Goal: Entertainment & Leisure: Browse casually

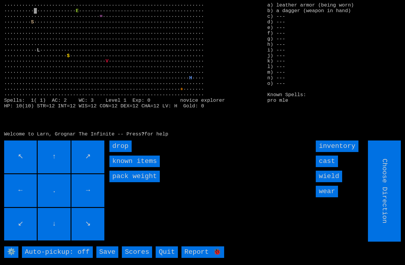
type input "Hold to Run"
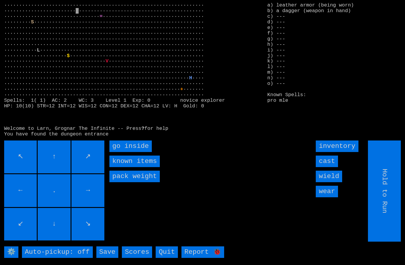
click at [130, 152] on inside "go inside" at bounding box center [130, 147] width 42 height 12
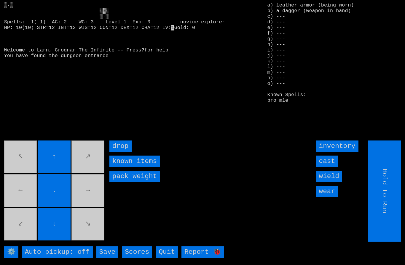
type input "Choose Direction"
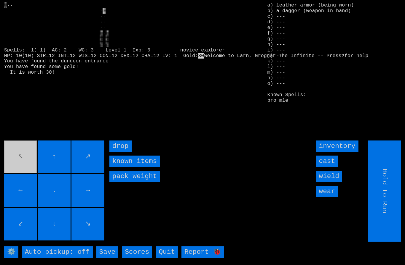
type input "Choose Direction"
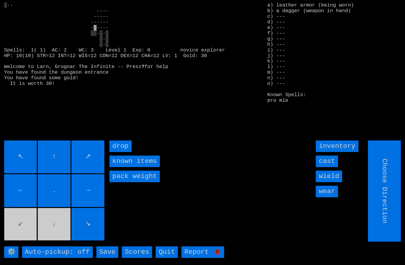
type input "Hold to Run"
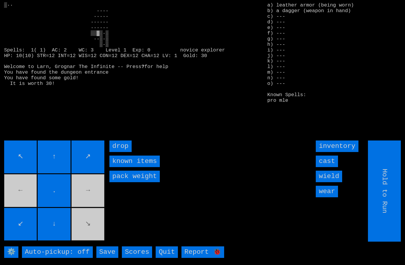
type input "Choose Direction"
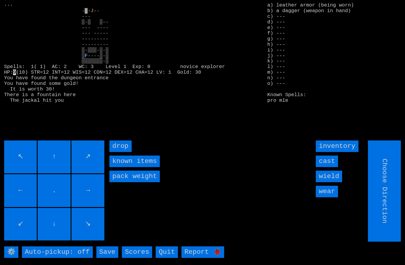
type input "Hold to Run"
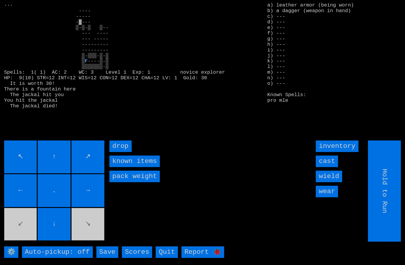
type input "Choose Direction"
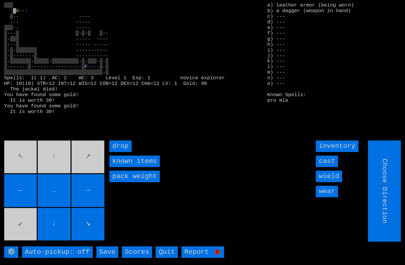
type input "Hold to Run"
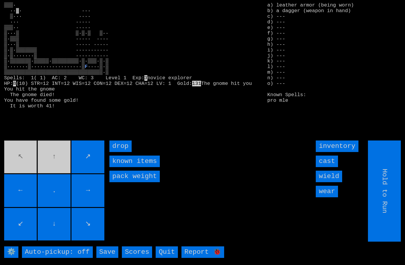
type input "Choose Direction"
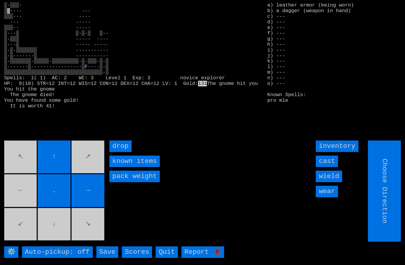
type input "Hold to Run"
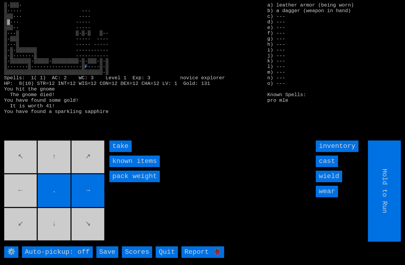
click at [118, 152] on input "take" at bounding box center [120, 147] width 22 height 12
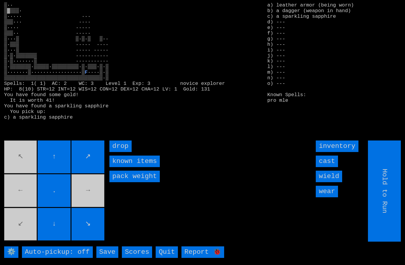
type input "Choose Direction"
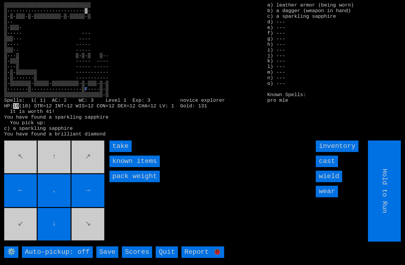
click at [118, 152] on input "take" at bounding box center [120, 147] width 22 height 12
type input "Choose Direction"
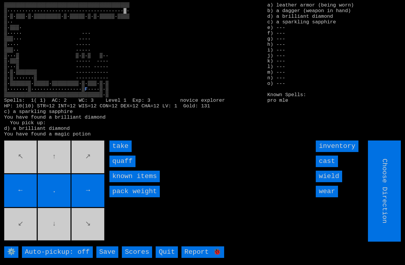
type input "Hold to Run"
click at [121, 167] on input "quaff" at bounding box center [122, 162] width 26 height 12
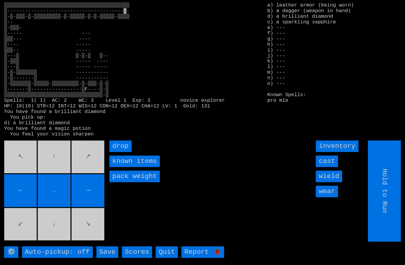
type input "Choose Direction"
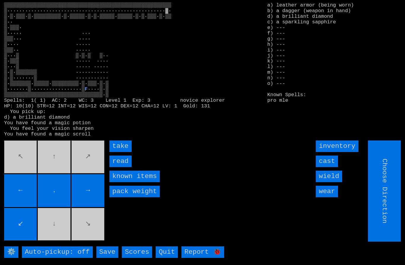
type input "Hold to Run"
click at [120, 152] on input "take" at bounding box center [120, 147] width 22 height 12
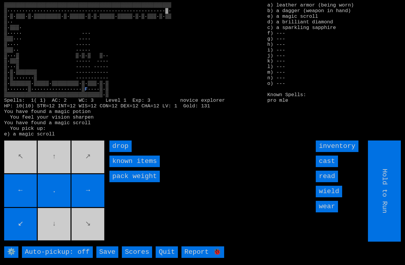
type input "Choose Direction"
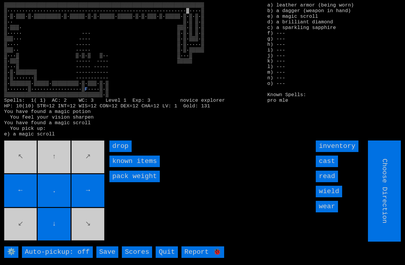
type input "Hold to Run"
type input "Choose Direction"
type input "Hold to Run"
type input "Choose Direction"
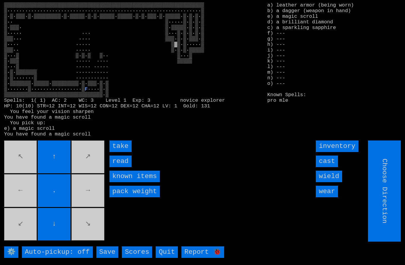
type input "Hold to Run"
click at [119, 152] on input "take" at bounding box center [120, 147] width 22 height 12
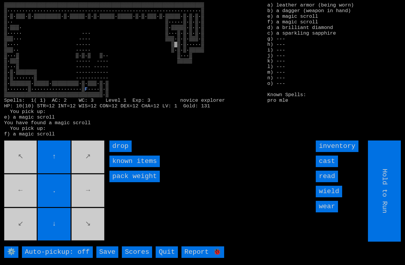
type input "Choose Direction"
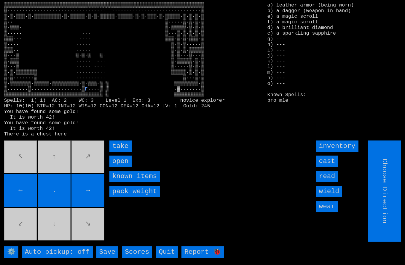
type input "Hold to Run"
click at [119, 152] on input "take" at bounding box center [120, 147] width 22 height 12
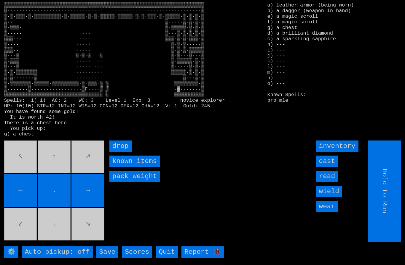
type input "Choose Direction"
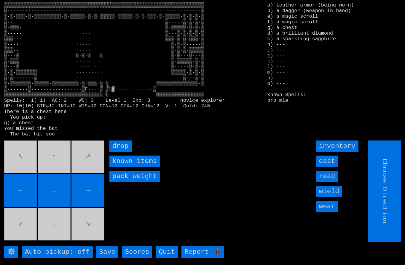
type input "Hold to Run"
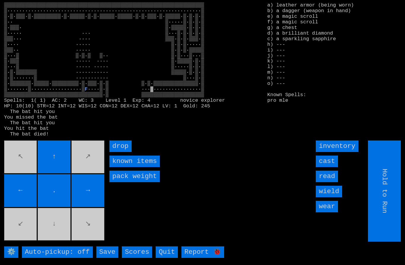
type input "Choose Direction"
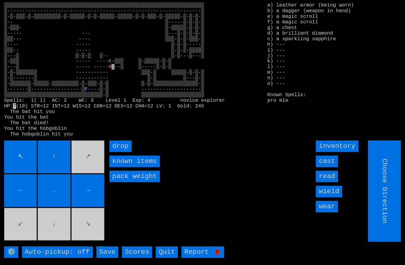
type input "Hold to Run"
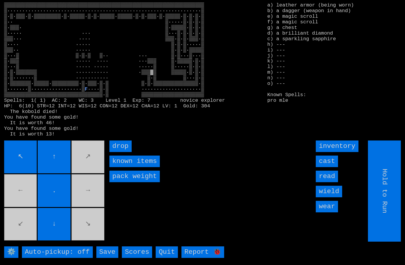
type input "Choose Direction"
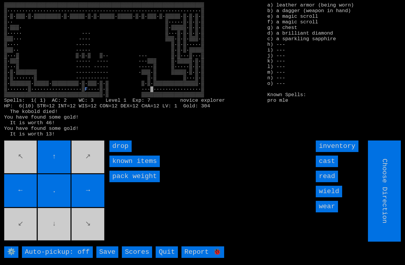
type input "Hold to Run"
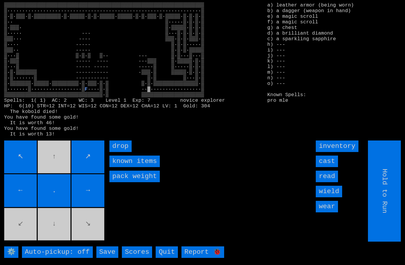
type input "Choose Direction"
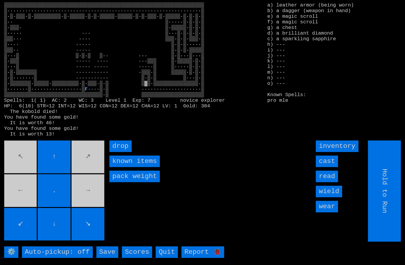
type input "Choose Direction"
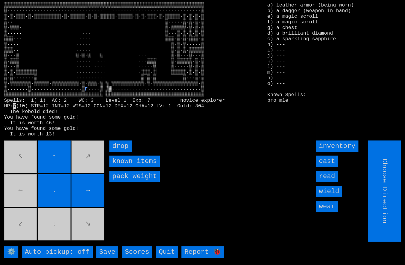
type input "Hold to Run"
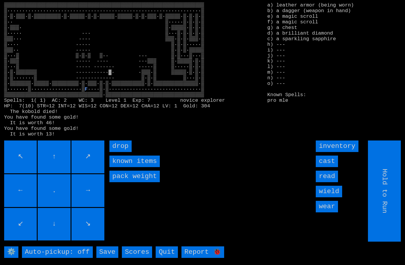
type input "Choose Direction"
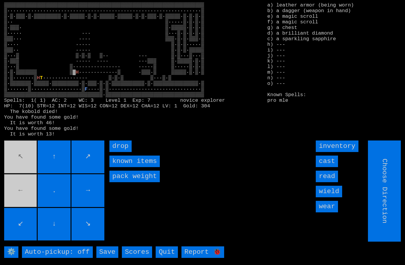
type input "Hold to Run"
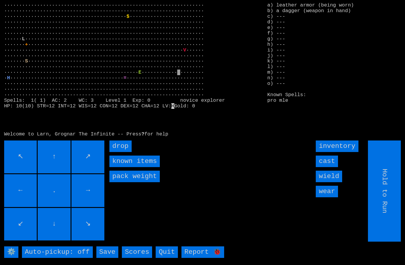
type input "Choose Direction"
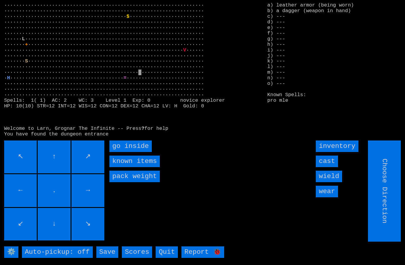
type input "Hold to Run"
click at [121, 152] on inside "go inside" at bounding box center [130, 147] width 42 height 12
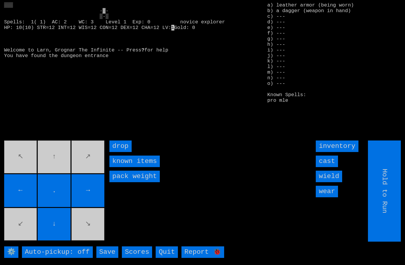
type input "Choose Direction"
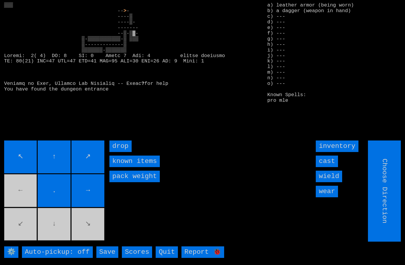
type input "Hold to Run"
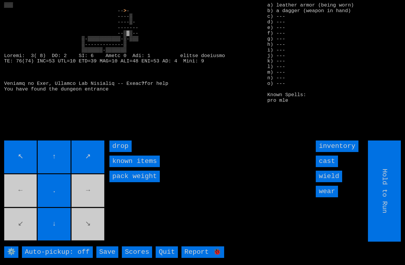
type input "Choose Direction"
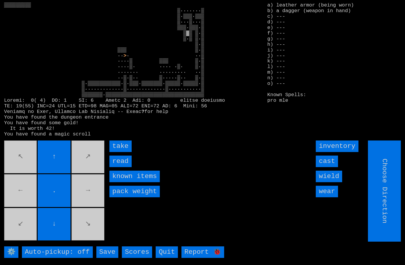
type input "Hold to Run"
click at [119, 152] on input "take" at bounding box center [120, 147] width 22 height 12
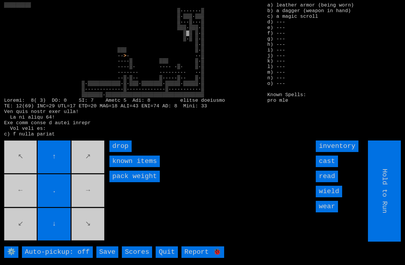
type input "Choose Direction"
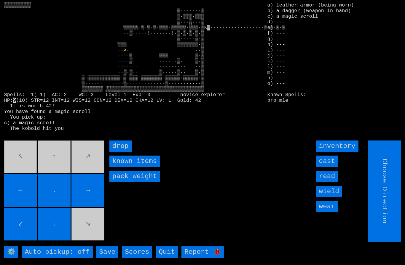
type input "Hold to Run"
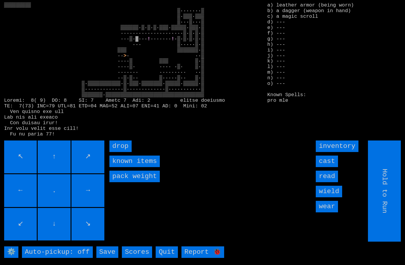
type input "Choose Direction"
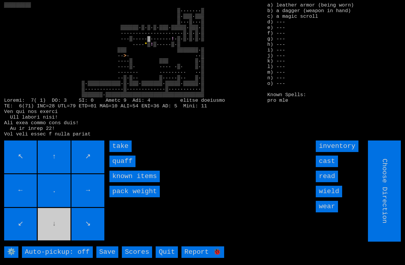
type input "Hold to Run"
click at [121, 167] on input "quaff" at bounding box center [122, 162] width 26 height 12
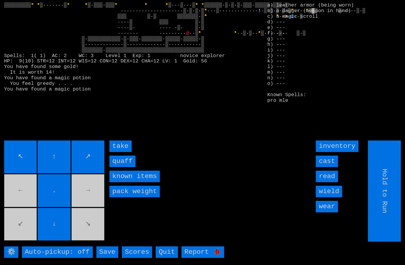
click at [118, 167] on input "quaff" at bounding box center [122, 162] width 26 height 12
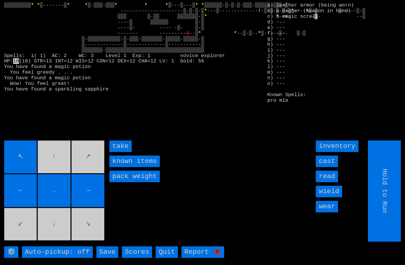
click at [119, 152] on input "take" at bounding box center [120, 147] width 22 height 12
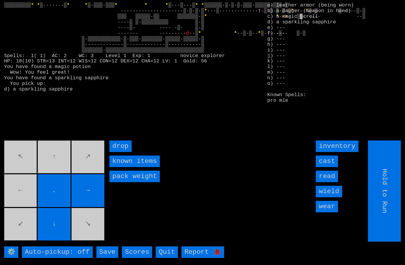
type input "Choose Direction"
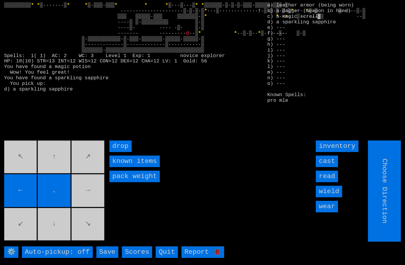
type input "Hold to Run"
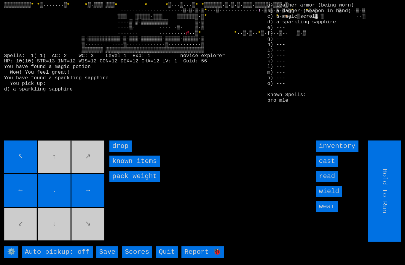
click at [37, 166] on input "↖" at bounding box center [20, 157] width 33 height 33
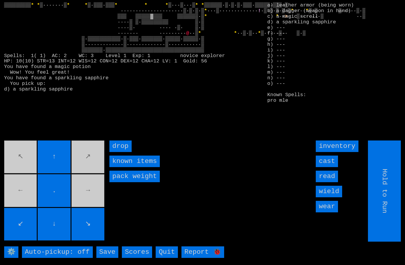
type input "Choose Direction"
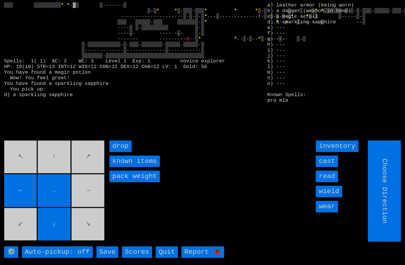
type input "Hold to Run"
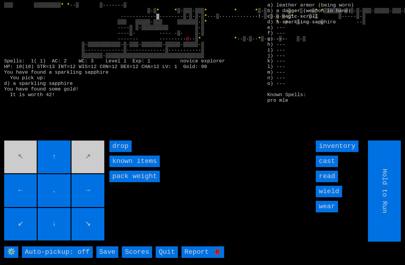
type input "Choose Direction"
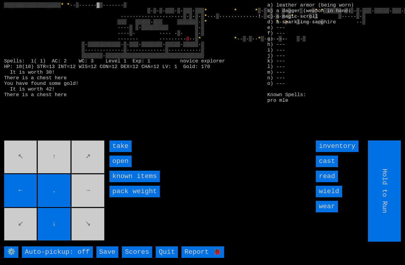
click at [118, 152] on input "take" at bounding box center [120, 147] width 22 height 12
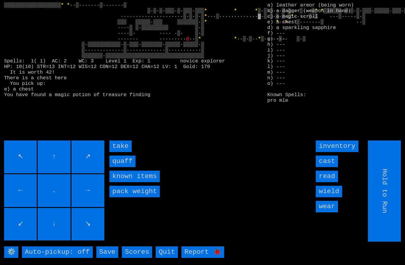
click at [118, 152] on input "take" at bounding box center [120, 147] width 22 height 12
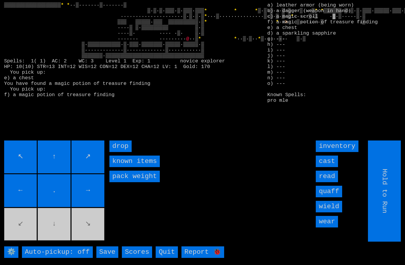
type input "Choose Direction"
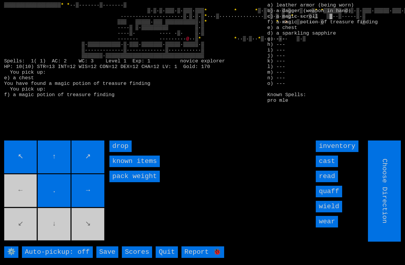
type input "Hold to Run"
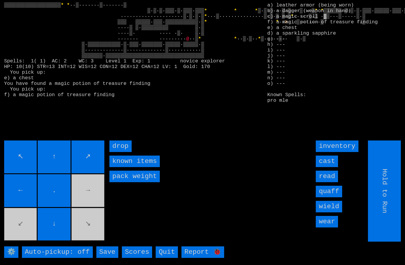
type input "Choose Direction"
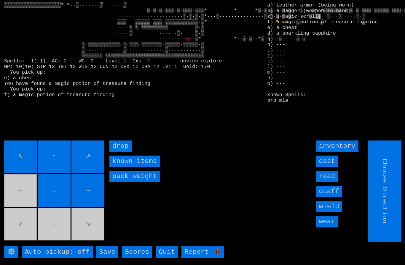
type input "Hold to Run"
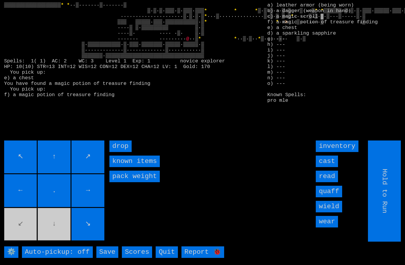
type input "Choose Direction"
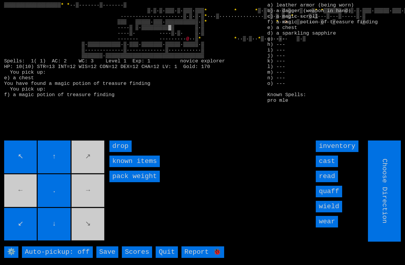
type input "Hold to Run"
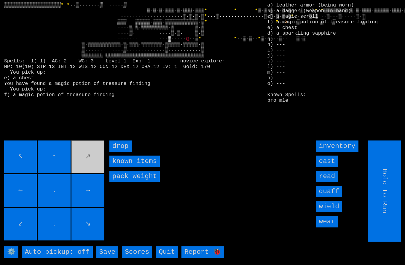
type input "Choose Direction"
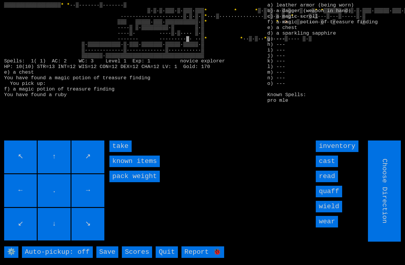
type input "Hold to Run"
click at [391, 228] on input "Hold to Run" at bounding box center [384, 191] width 33 height 101
click at [118, 152] on input "take" at bounding box center [120, 147] width 22 height 12
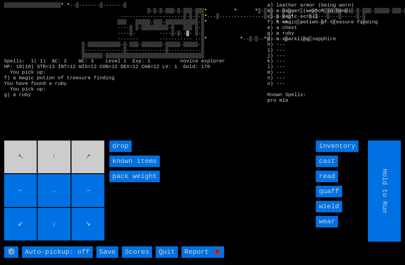
type input "Choose Direction"
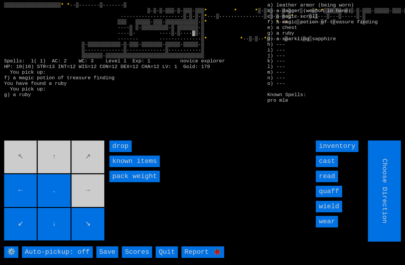
type input "Hold to Run"
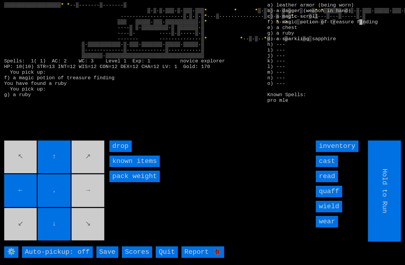
type input "Choose Direction"
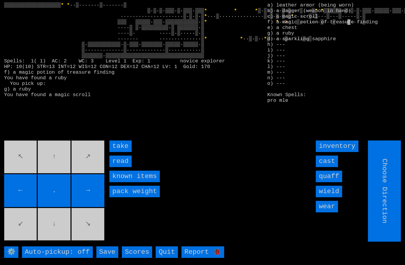
type input "Hold to Run"
click at [121, 152] on input "take" at bounding box center [120, 147] width 22 height 12
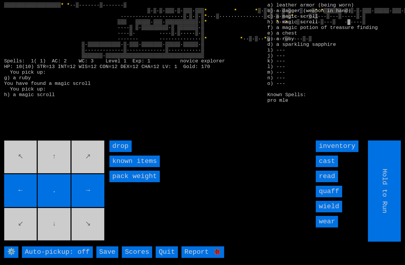
type input "Choose Direction"
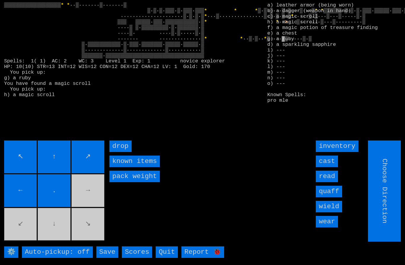
type input "Hold to Run"
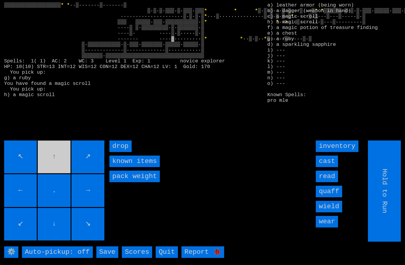
type input "Choose Direction"
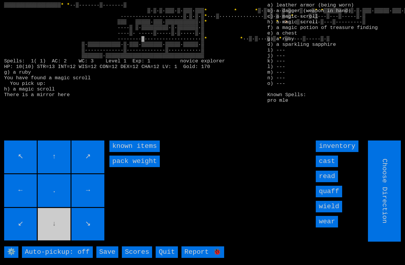
type input "Hold to Run"
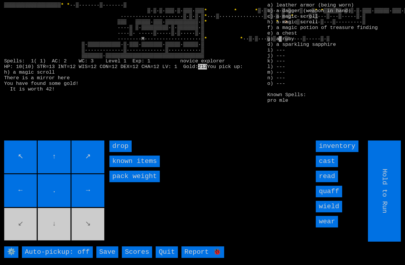
type input "Choose Direction"
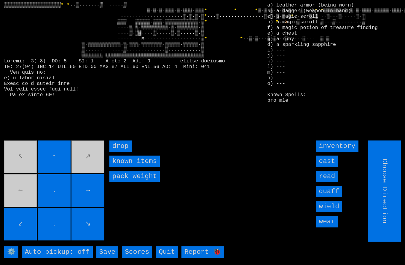
type input "Hold to Run"
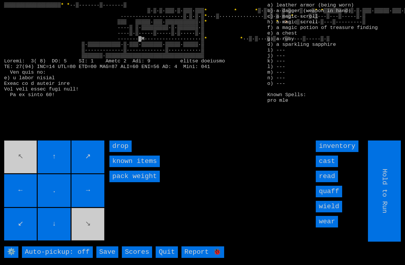
type input "Choose Direction"
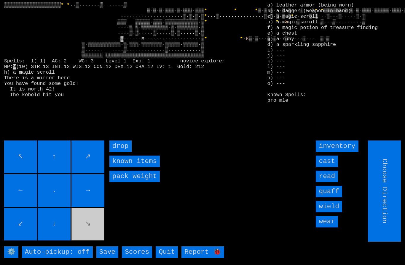
type input "Hold to Run"
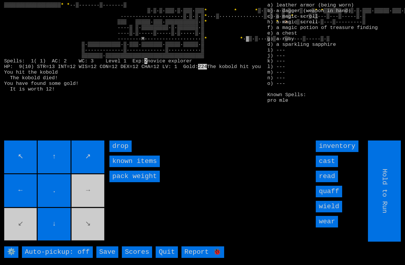
type input "Choose Direction"
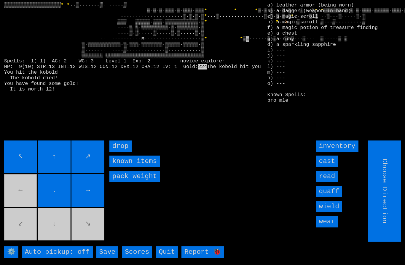
type input "Hold to Run"
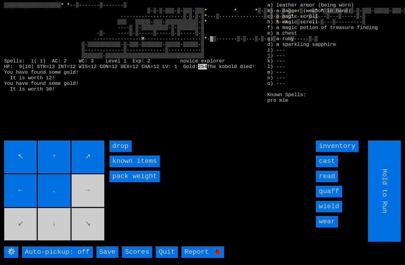
type input "Choose Direction"
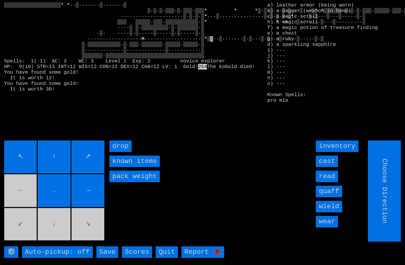
type input "Hold to Run"
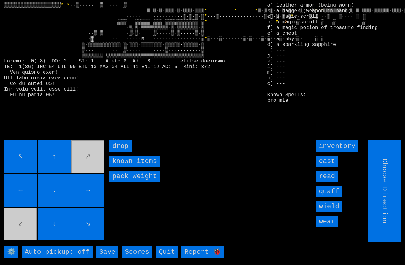
type input "Hold to Run"
click at [391, 229] on input "Hold to Run" at bounding box center [384, 191] width 33 height 101
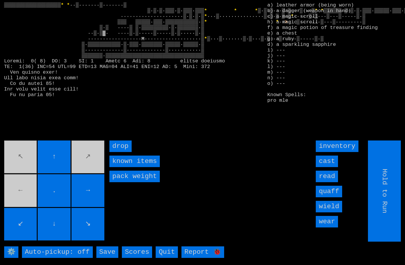
type input "Choose Direction"
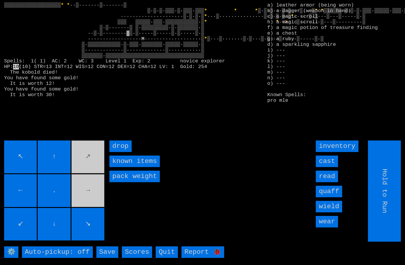
type input "Choose Direction"
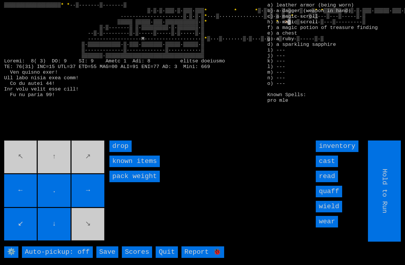
type input "Choose Direction"
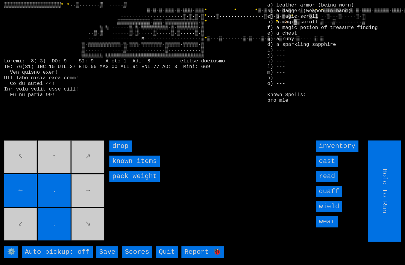
type input "Choose Direction"
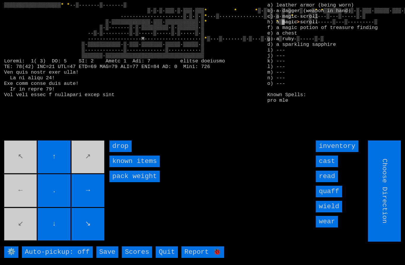
type input "Hold to Run"
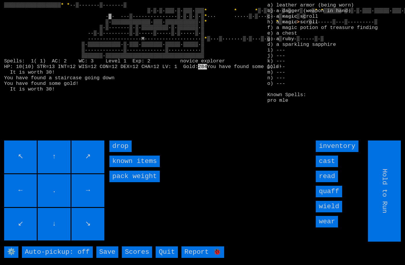
type input "Choose Direction"
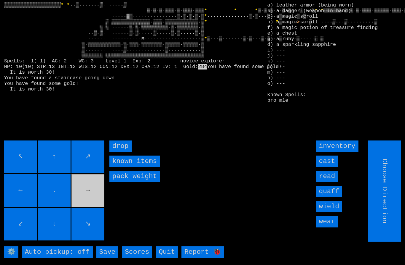
type input "Hold to Run"
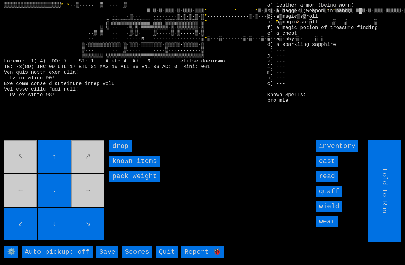
type input "Choose Direction"
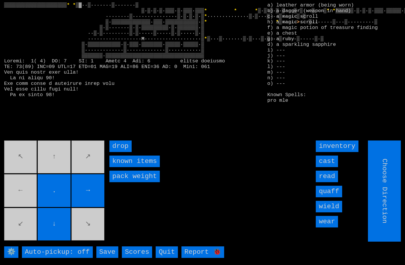
type input "Hold to Run"
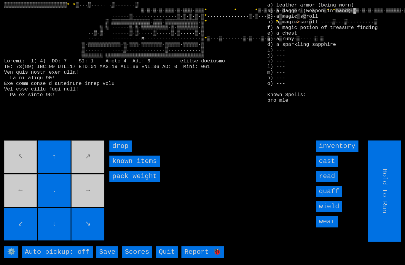
type input "Choose Direction"
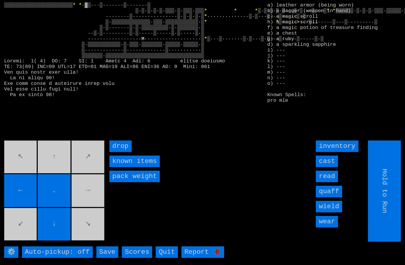
type input "Choose Direction"
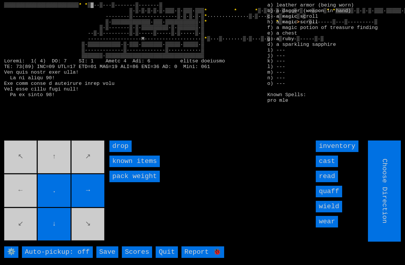
type input "Hold to Run"
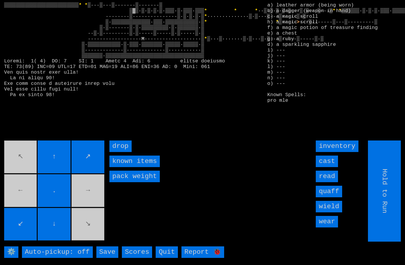
type input "Choose Direction"
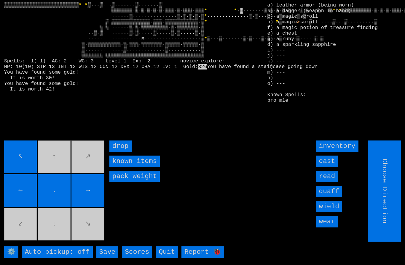
type input "Hold to Run"
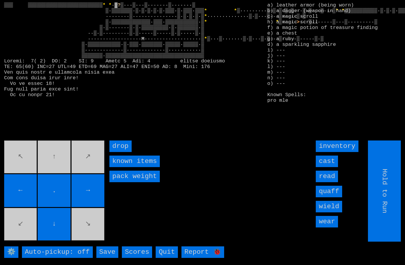
type input "Choose Direction"
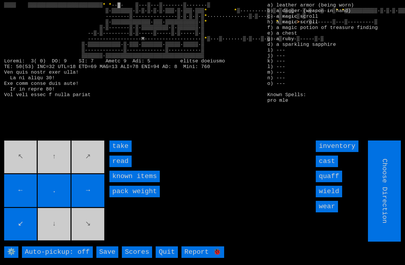
type input "Hold to Run"
click at [119, 152] on input "take" at bounding box center [120, 147] width 22 height 12
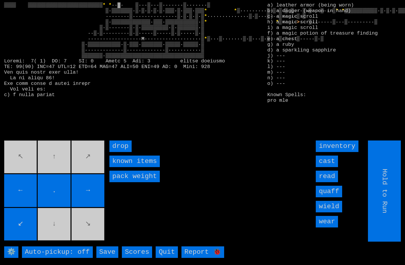
type input "Choose Direction"
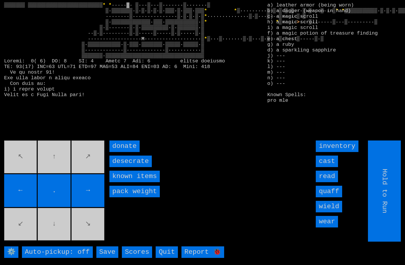
type input "Choose Direction"
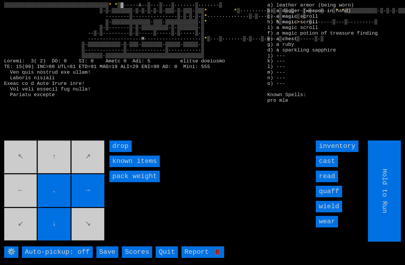
type input "Choose Direction"
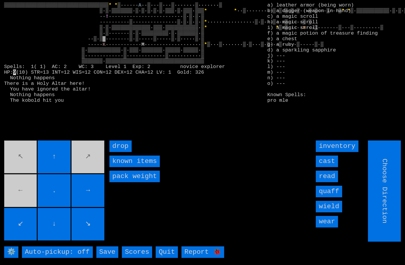
type input "Hold to Run"
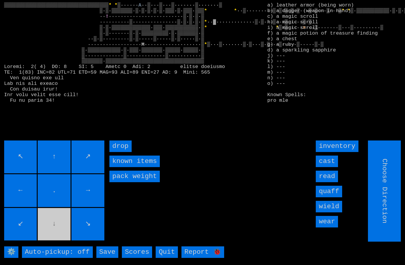
type input "Hold to Run"
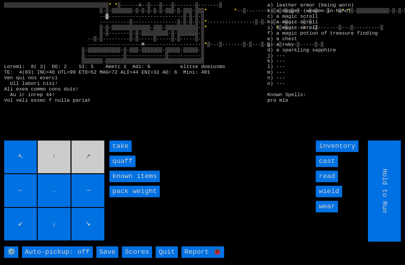
click at [122, 167] on input "quaff" at bounding box center [122, 162] width 26 height 12
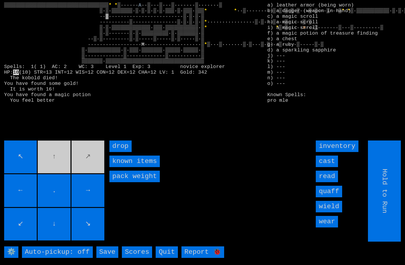
type input "Choose Direction"
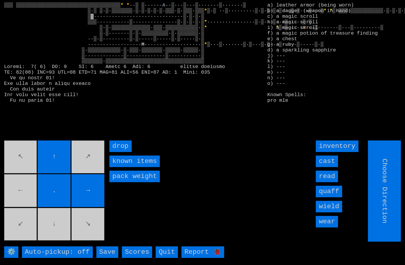
type input "Hold to Run"
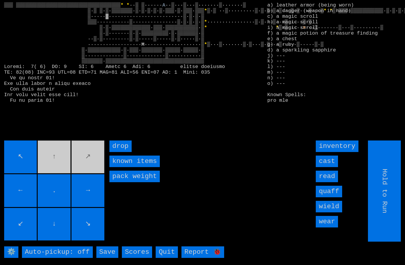
type input "Choose Direction"
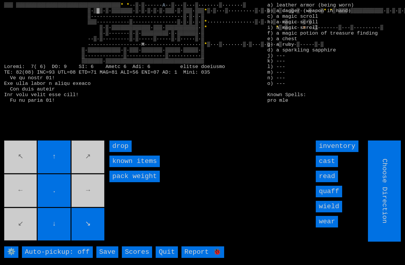
type input "Hold to Run"
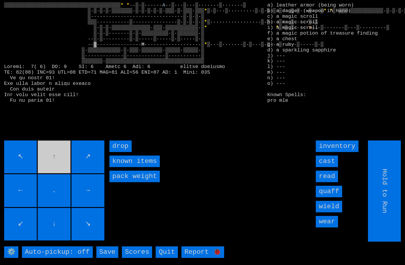
click at [17, 150] on larngrid "▒▒▒▒▒▒▒▒▒▒▒▒▒▒▒▒▒▒▒▒▒▒▒▒▒▒▒▒▒▒▒▒▒▒▒▒▒▒▒ * * ··▒·▒······ A ··▒···▒···▒·······▒··…" at bounding box center [202, 132] width 405 height 265
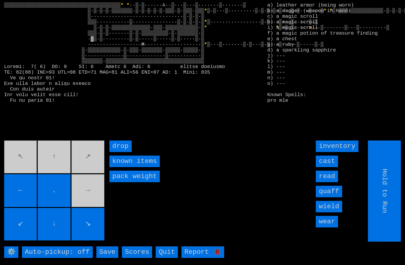
type input "Choose Direction"
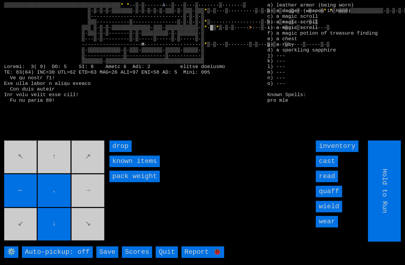
type input "Choose Direction"
type input "Hold to Run"
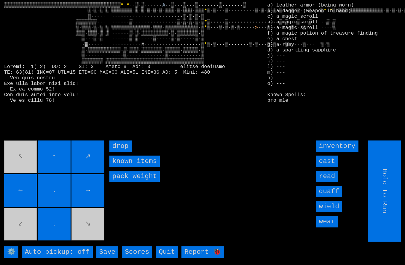
type input "Choose Direction"
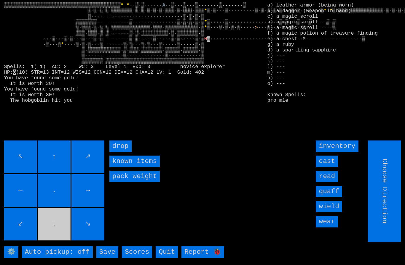
type input "Hold to Run"
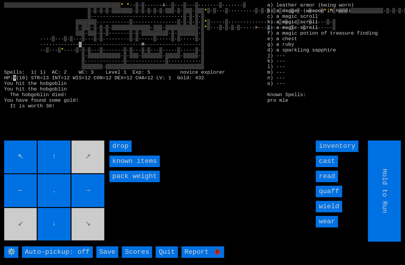
type input "Choose Direction"
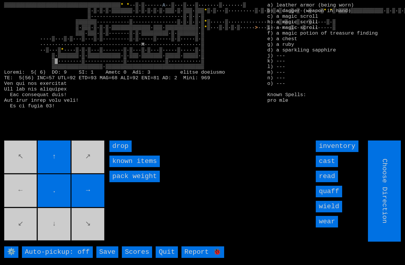
type input "Hold to Run"
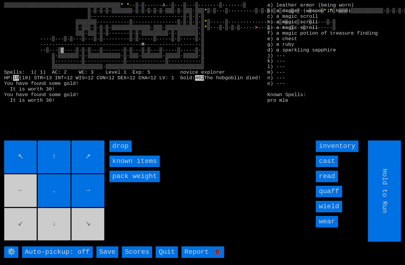
type input "Choose Direction"
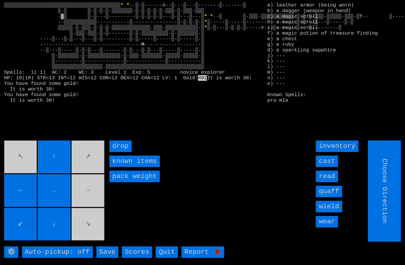
type input "Hold to Run"
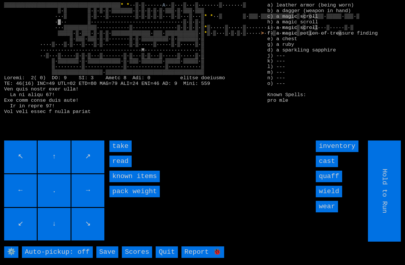
click at [116, 152] on input "take" at bounding box center [120, 147] width 22 height 12
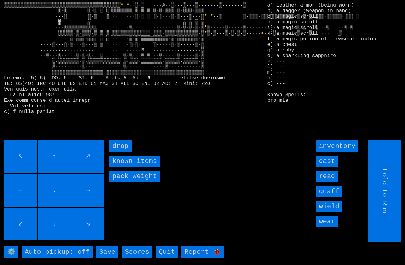
type input "Choose Direction"
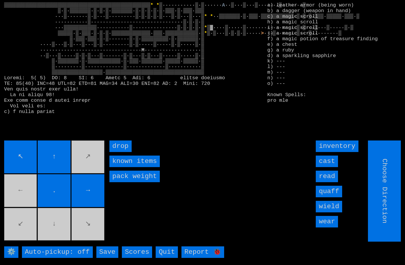
type input "Hold to Run"
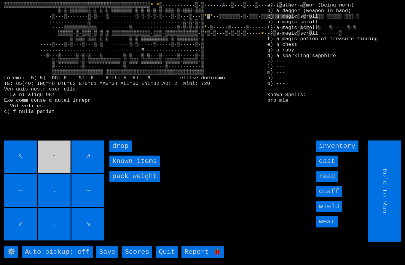
type input "Choose Direction"
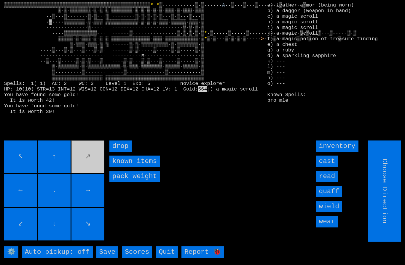
type input "Hold to Run"
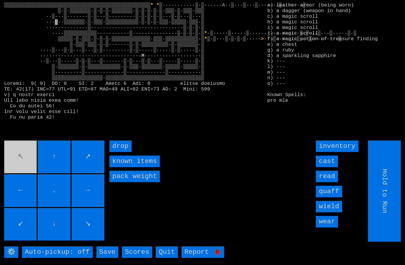
type input "Choose Direction"
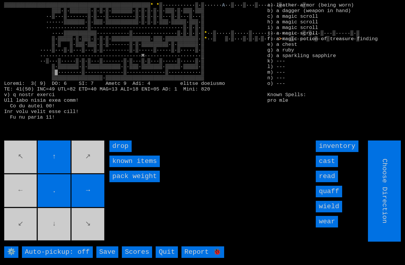
type input "Hold to Run"
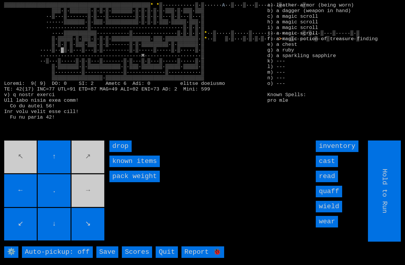
click at [83, 170] on movebuttons "↖ ↑ ↗ ← . → ↙ ↓ ↘" at bounding box center [54, 191] width 101 height 101
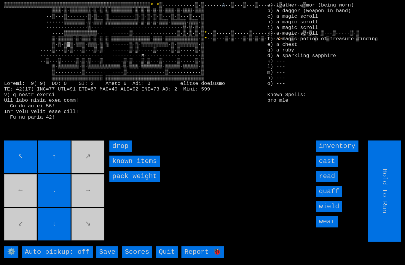
click at [85, 240] on movebuttons "↖ ↑ ↗ ← . → ↙ ↓ ↘" at bounding box center [54, 191] width 101 height 101
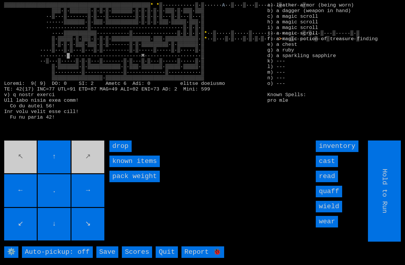
type input "Choose Direction"
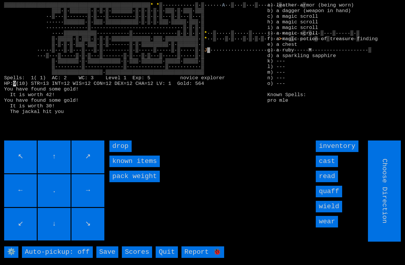
type input "Hold to Run"
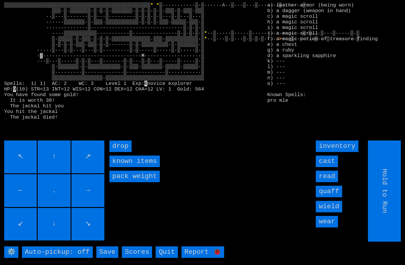
type input "Choose Direction"
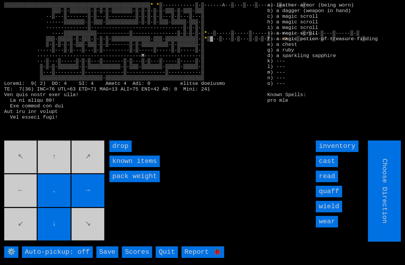
type input "Hold to Run"
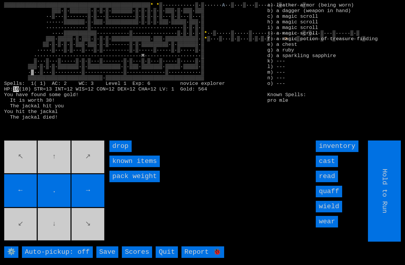
type input "Choose Direction"
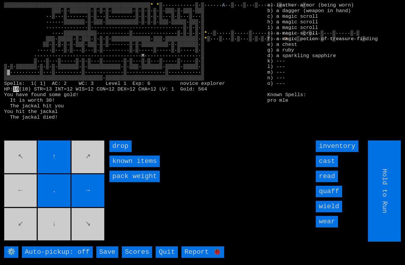
type input "Choose Direction"
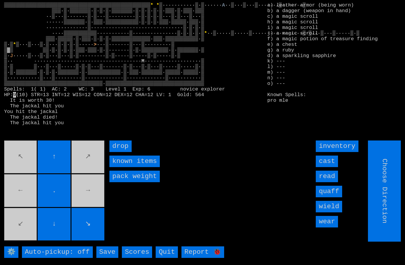
type input "Hold to Run"
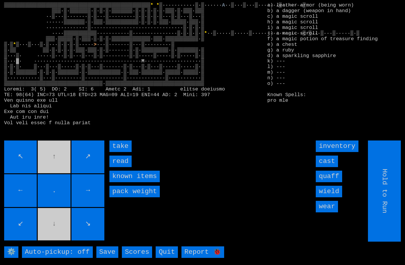
click at [121, 152] on input "take" at bounding box center [120, 147] width 22 height 12
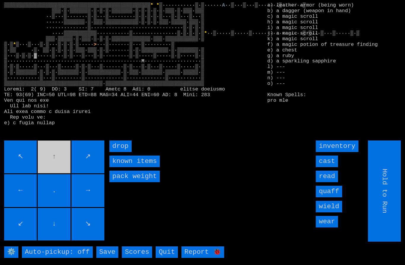
click at [53, 168] on movebuttons "↖ ↑ ↗ ← . → ↙ ↓ ↘" at bounding box center [54, 191] width 101 height 101
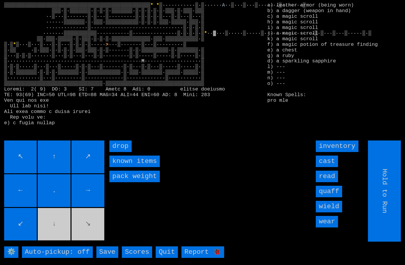
type input "Choose Direction"
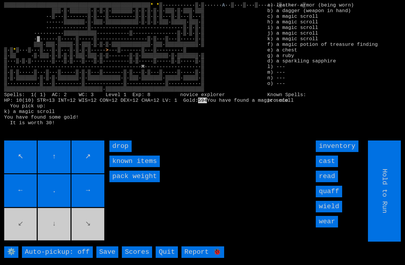
type input "Choose Direction"
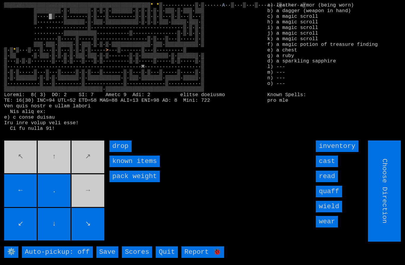
type input "Hold to Run"
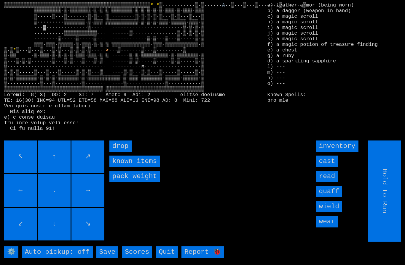
type input "Choose Direction"
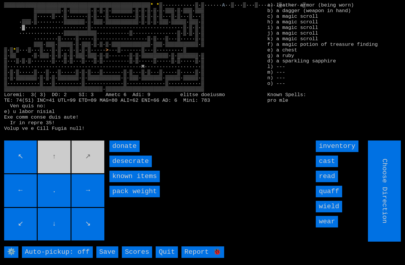
type input "Hold to Run"
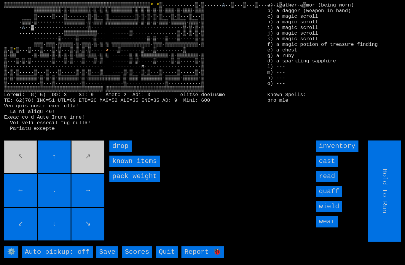
type input "Choose Direction"
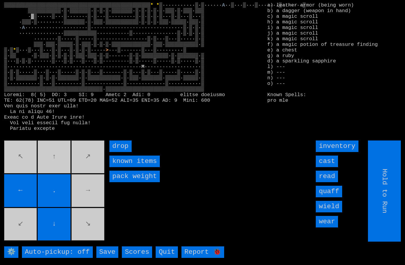
type input "Choose Direction"
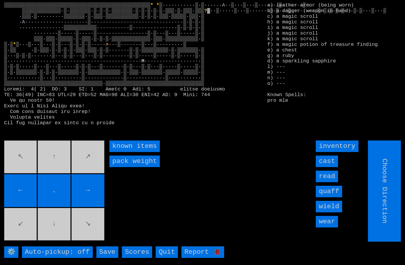
type input "Hold to Run"
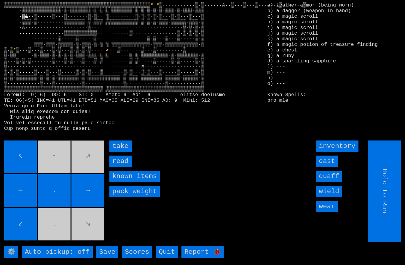
click at [124, 152] on input "take" at bounding box center [120, 147] width 22 height 12
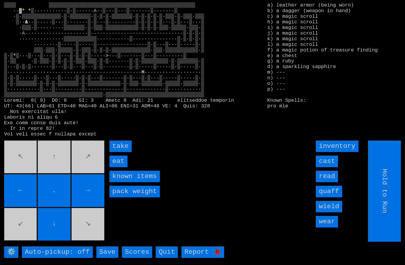
click at [121, 167] on input "eat" at bounding box center [118, 162] width 18 height 12
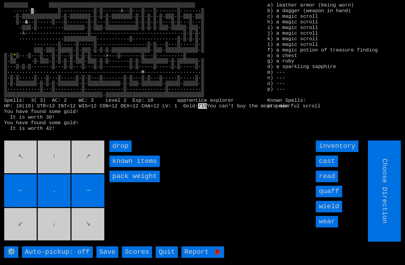
type input "Hold to Run"
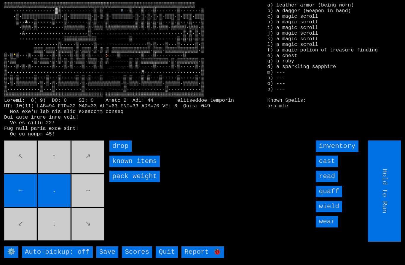
type input "Choose Direction"
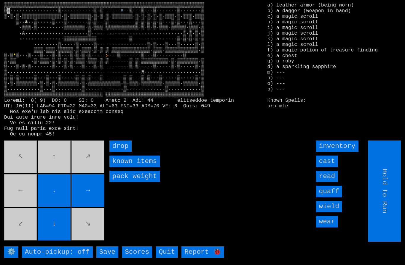
type input "Choose Direction"
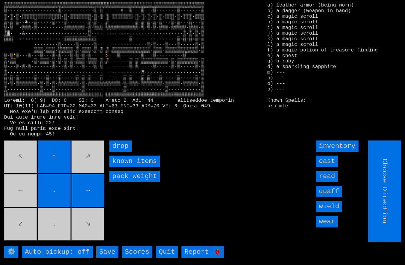
type input "Hold to Run"
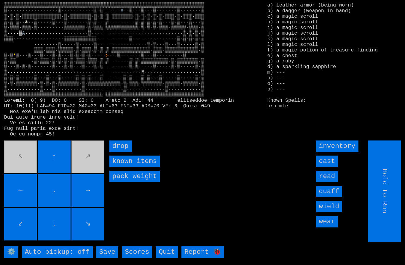
type input "Choose Direction"
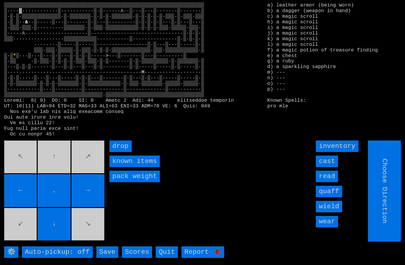
type input "Hold to Run"
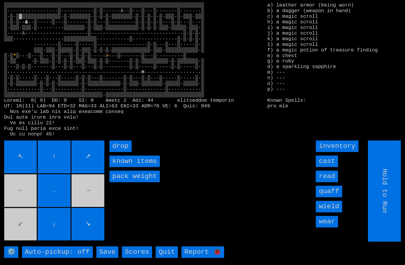
type input "Choose Direction"
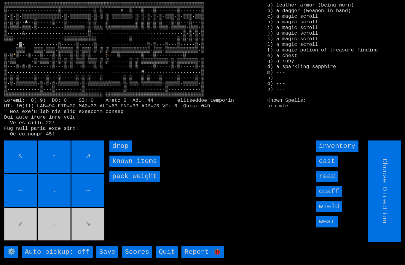
type input "Hold to Run"
type input "Choose Direction"
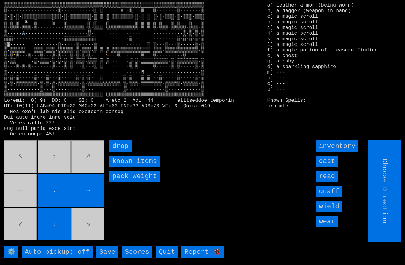
type input "Hold to Run"
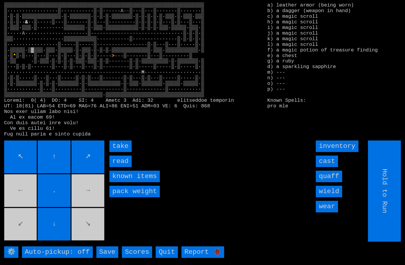
click at [123, 152] on input "take" at bounding box center [120, 147] width 22 height 12
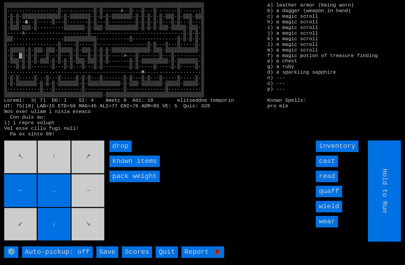
type input "Choose Direction"
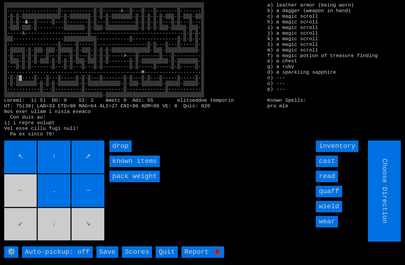
type input "Hold to Run"
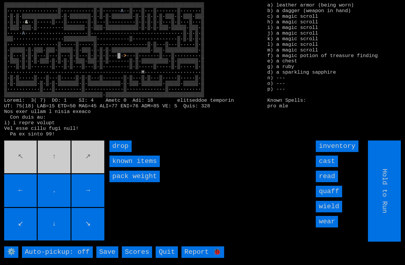
type input "Choose Direction"
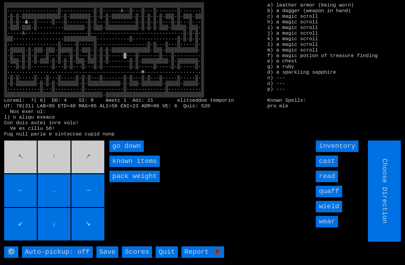
type input "Hold to Run"
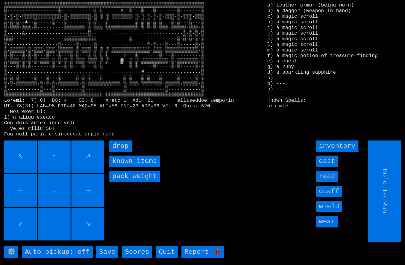
type input "Choose Direction"
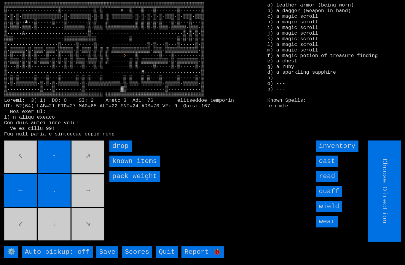
type input "Hold to Run"
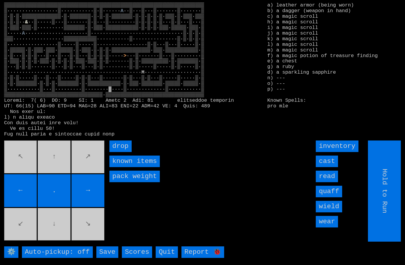
click at [23, 186] on input "←" at bounding box center [20, 190] width 33 height 33
click at [21, 185] on movebuttons "↖ ↑ ↗ ← . → ↙ ↓ ↘" at bounding box center [54, 191] width 101 height 101
click at [18, 179] on movebuttons "↖ ↑ ↗ ← . → ↙ ↓ ↘" at bounding box center [54, 191] width 101 height 101
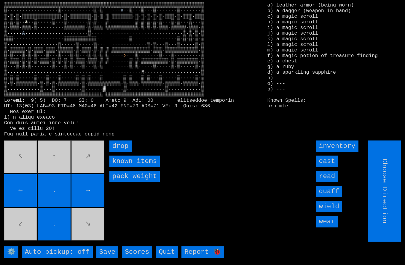
type input "Hold to Run"
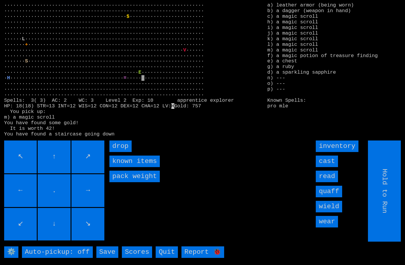
type input "Choose Direction"
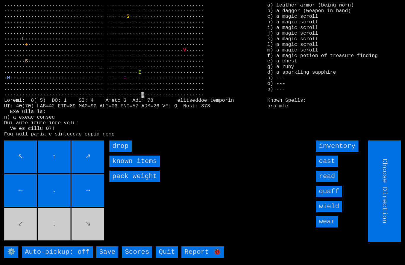
type input "Hold to Run"
click at [124, 152] on input "drop" at bounding box center [120, 147] width 22 height 12
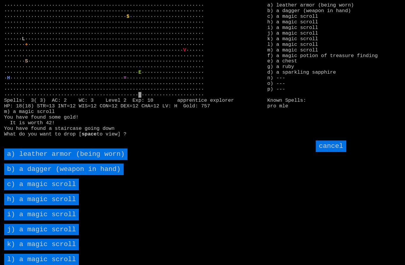
click at [68, 190] on scroll "c) a magic scroll" at bounding box center [41, 185] width 75 height 12
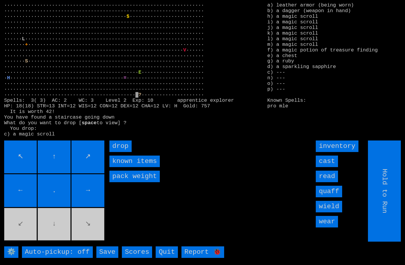
click at [121, 152] on input "drop" at bounding box center [120, 147] width 22 height 12
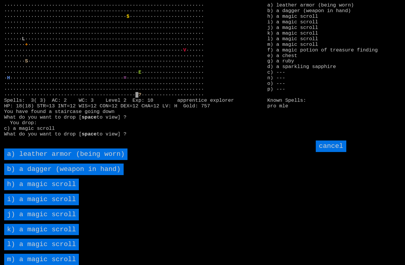
click at [62, 190] on scroll "h) a magic scroll" at bounding box center [41, 185] width 75 height 12
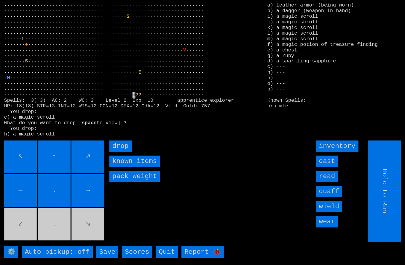
click at [123, 152] on input "drop" at bounding box center [120, 147] width 22 height 12
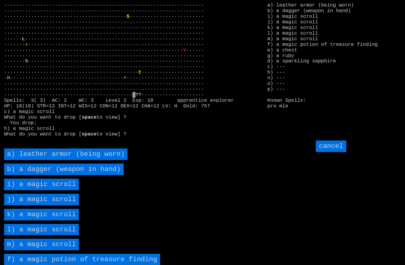
click at [68, 190] on scroll "i) a magic scroll" at bounding box center [41, 185] width 75 height 12
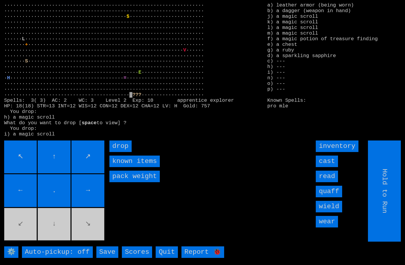
click at [122, 152] on input "drop" at bounding box center [120, 147] width 22 height 12
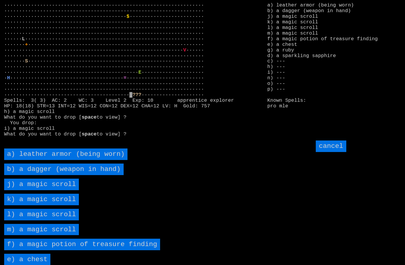
click at [66, 190] on scroll "j) a magic scroll" at bounding box center [41, 185] width 75 height 12
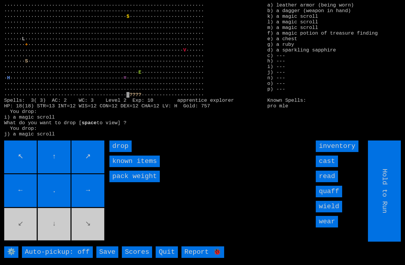
click at [124, 152] on input "drop" at bounding box center [120, 147] width 22 height 12
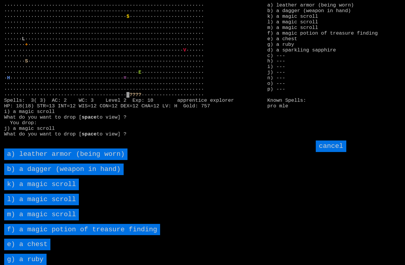
click at [68, 190] on scroll "k) a magic scroll" at bounding box center [41, 185] width 75 height 12
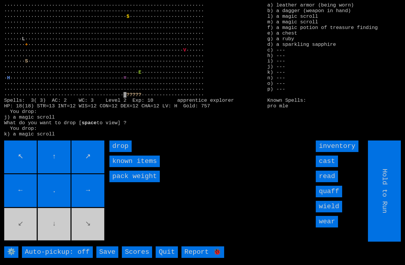
click at [126, 152] on input "drop" at bounding box center [120, 147] width 22 height 12
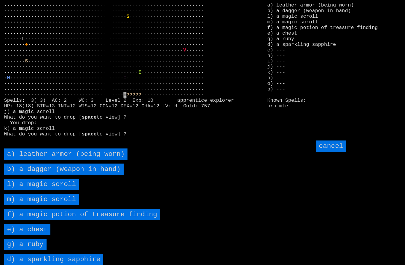
click at [66, 190] on scroll "l) a magic scroll" at bounding box center [41, 185] width 75 height 12
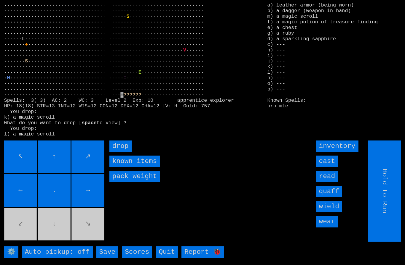
click at [124, 152] on input "drop" at bounding box center [120, 147] width 22 height 12
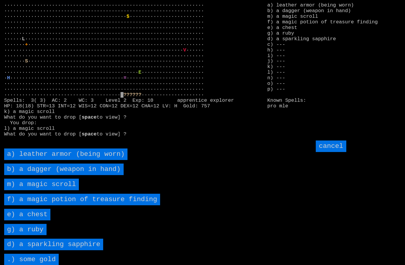
click at [69, 190] on scroll "m) a magic scroll" at bounding box center [41, 185] width 75 height 12
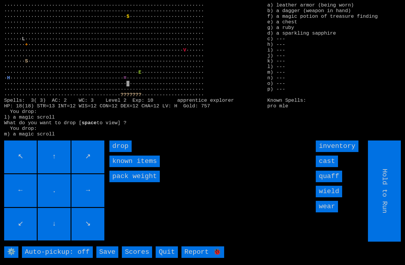
type input "Choose Direction"
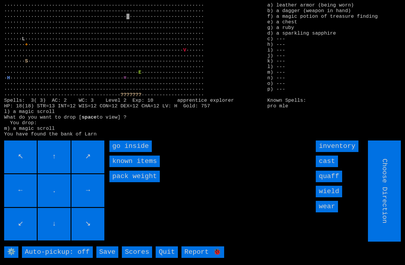
type input "Hold to Run"
click at [123, 152] on inside "go inside" at bounding box center [130, 147] width 42 height 12
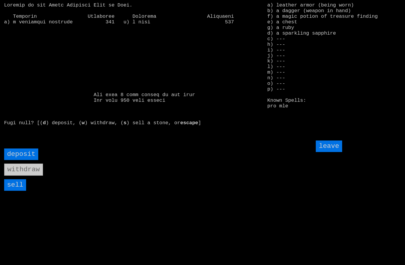
click at [16, 191] on input "sell" at bounding box center [15, 185] width 22 height 12
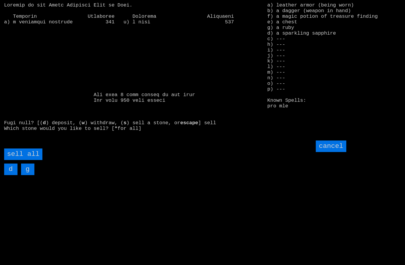
click at [30, 160] on all "sell all" at bounding box center [23, 155] width 38 height 12
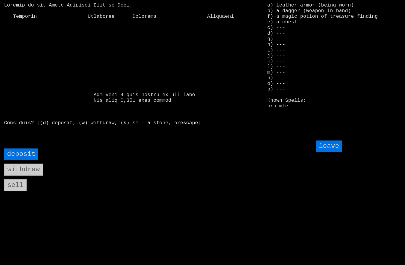
click at [333, 152] on input "leave" at bounding box center [328, 147] width 26 height 12
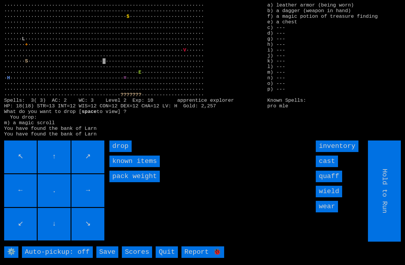
click at [384, 211] on input "Hold to Run" at bounding box center [384, 191] width 33 height 101
type input "Choose Direction"
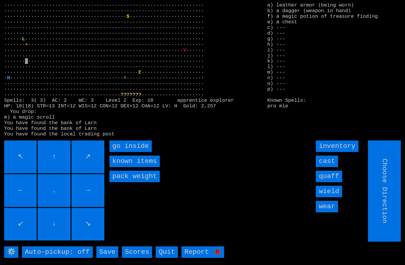
type input "Hold to Run"
click at [122, 152] on inside "go inside" at bounding box center [130, 147] width 42 height 12
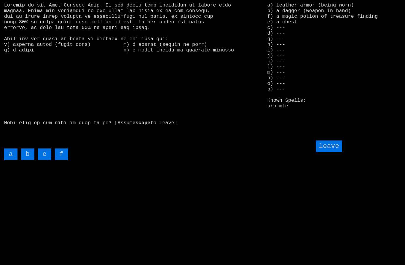
click at [45, 160] on input "e" at bounding box center [44, 155] width 13 height 12
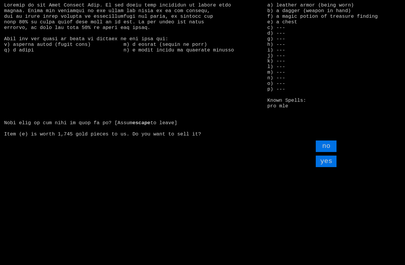
click at [328, 167] on input "yes" at bounding box center [325, 162] width 21 height 12
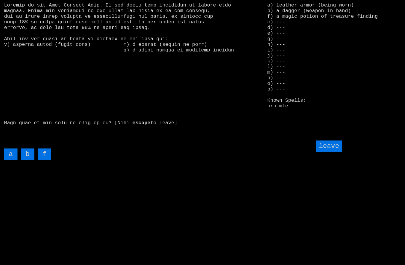
click at [340, 152] on input "leave" at bounding box center [328, 147] width 26 height 12
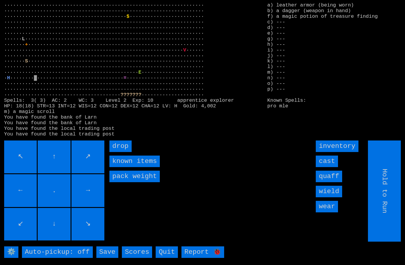
type input "Choose Direction"
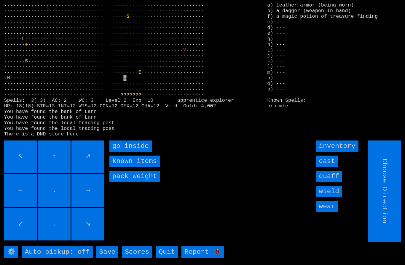
type input "Hold to Run"
click at [123, 152] on inside "go inside" at bounding box center [130, 147] width 42 height 12
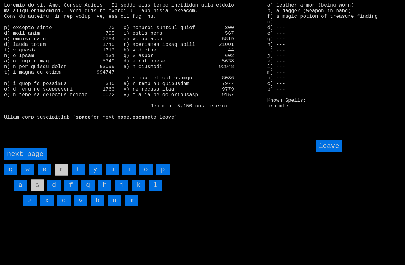
click at [25, 160] on page "next page" at bounding box center [25, 155] width 42 height 12
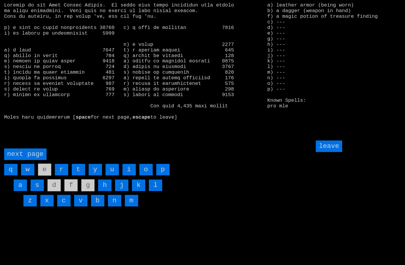
click at [129, 176] on input "i" at bounding box center [128, 170] width 13 height 12
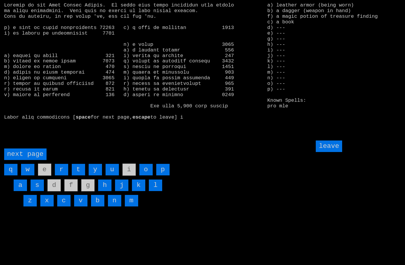
click at [331, 152] on input "leave" at bounding box center [328, 147] width 26 height 12
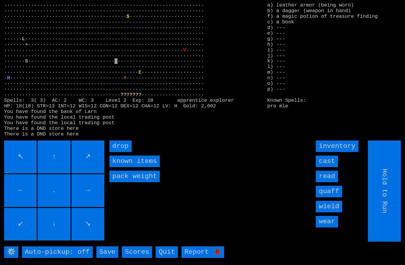
type input "Choose Direction"
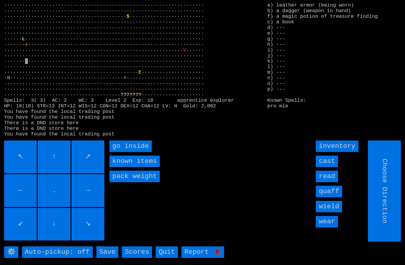
type input "Hold to Run"
click at [124, 152] on inside "go inside" at bounding box center [130, 147] width 42 height 12
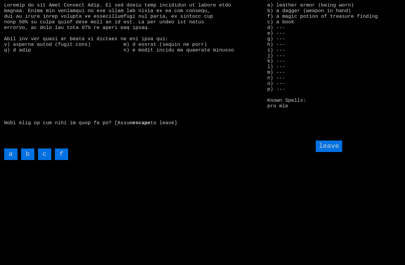
click at [46, 160] on input "c" at bounding box center [44, 155] width 13 height 12
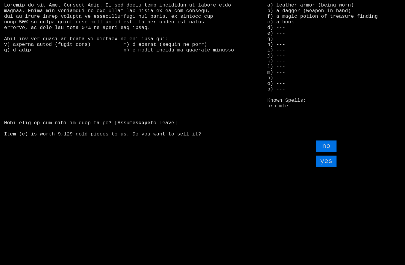
click at [330, 167] on input "yes" at bounding box center [325, 162] width 21 height 12
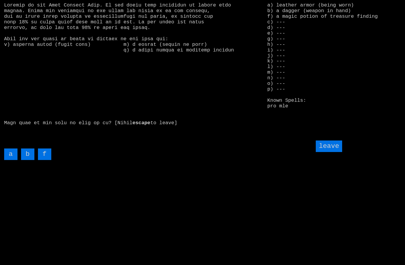
click at [335, 152] on input "leave" at bounding box center [328, 147] width 26 height 12
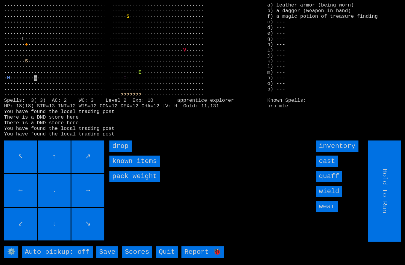
type input "Choose Direction"
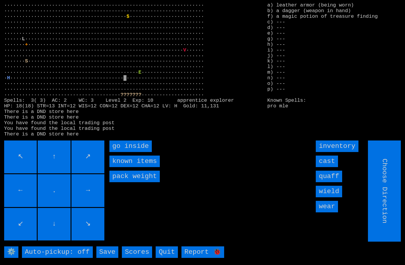
type input "Hold to Run"
click at [126, 152] on inside "go inside" at bounding box center [130, 147] width 42 height 12
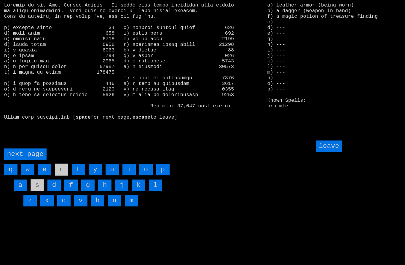
click at [27, 160] on page "next page" at bounding box center [25, 155] width 42 height 12
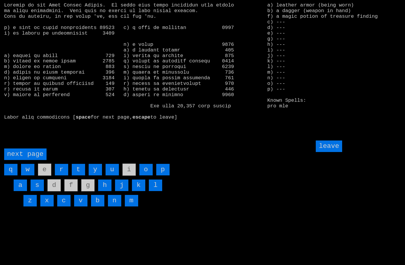
click at [104, 191] on input "h" at bounding box center [104, 186] width 13 height 12
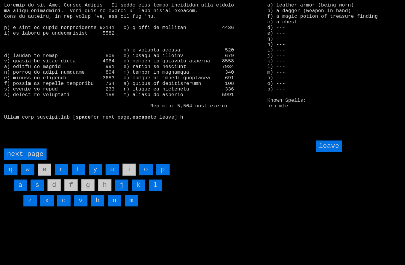
click at [330, 152] on input "leave" at bounding box center [328, 147] width 26 height 12
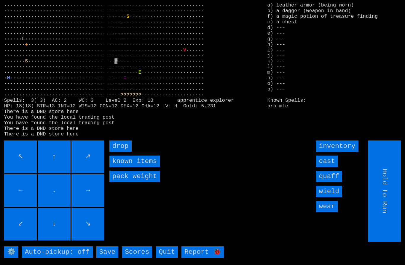
type input "Choose Direction"
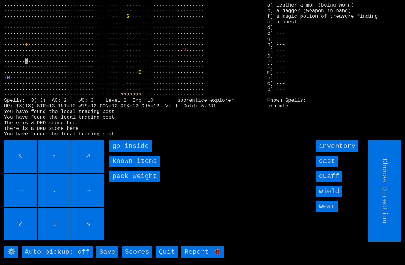
type input "Hold to Run"
click at [123, 152] on inside "go inside" at bounding box center [130, 147] width 42 height 12
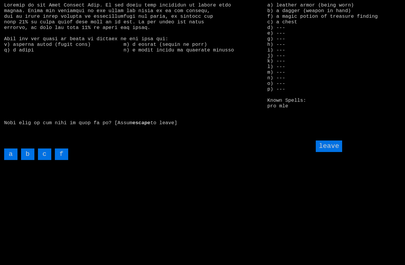
click at [45, 160] on input "c" at bounding box center [44, 155] width 13 height 12
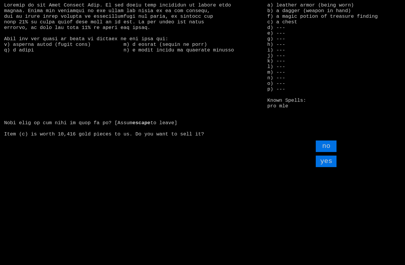
click at [330, 167] on input "yes" at bounding box center [325, 162] width 21 height 12
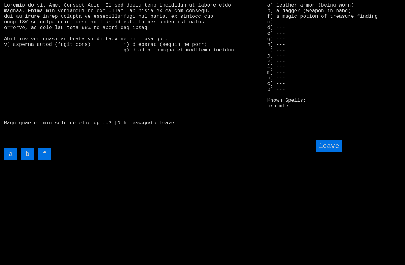
click at [334, 152] on input "leave" at bounding box center [328, 147] width 26 height 12
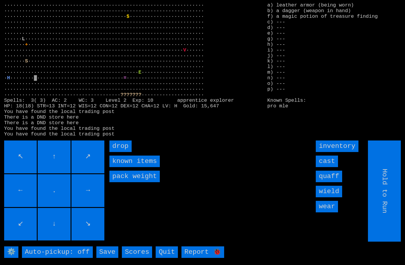
type input "Choose Direction"
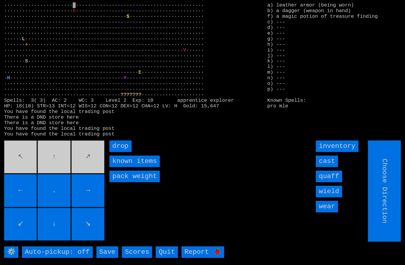
type input "Hold to Run"
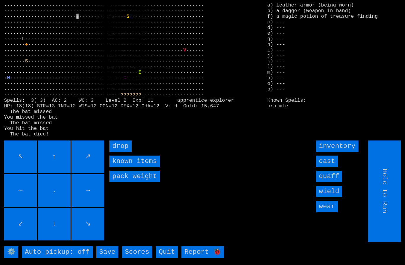
type input "Choose Direction"
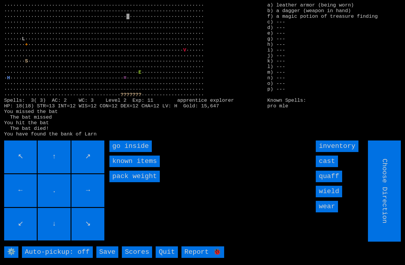
type input "Hold to Run"
click at [124, 152] on inside "go inside" at bounding box center [130, 147] width 42 height 12
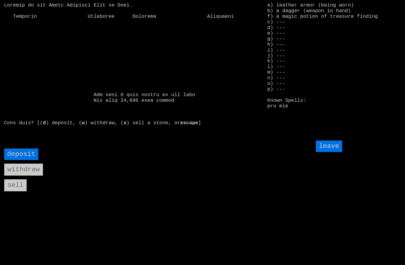
click at [22, 160] on input "deposit" at bounding box center [21, 155] width 34 height 12
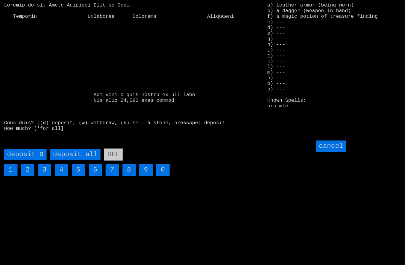
click at [76, 161] on all "deposit all" at bounding box center [75, 155] width 50 height 12
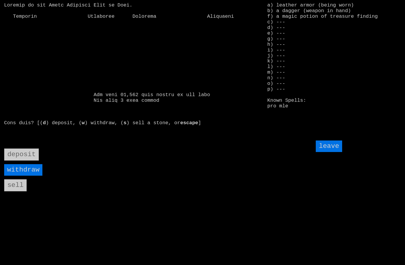
click at [335, 152] on input "leave" at bounding box center [328, 147] width 26 height 12
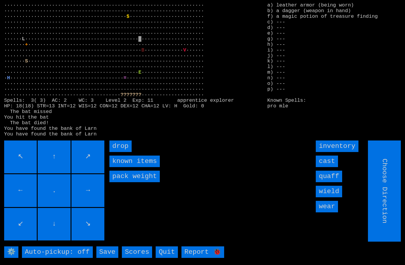
type input "Hold to Run"
click at [385, 218] on input "Hold to Run" at bounding box center [384, 191] width 33 height 101
type input "Hold to Run"
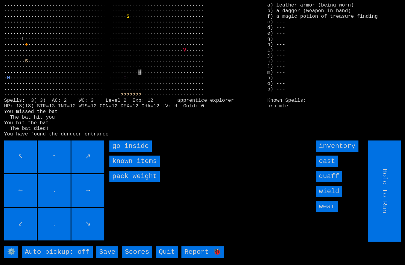
click at [121, 152] on inside "go inside" at bounding box center [130, 147] width 42 height 12
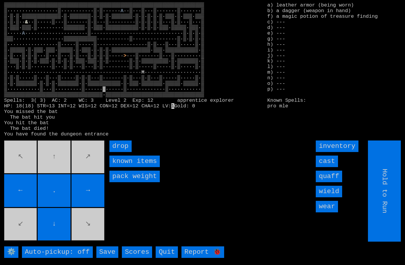
type input "Choose Direction"
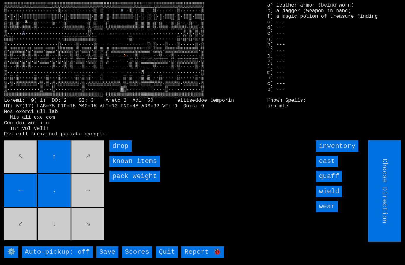
type input "Hold to Run"
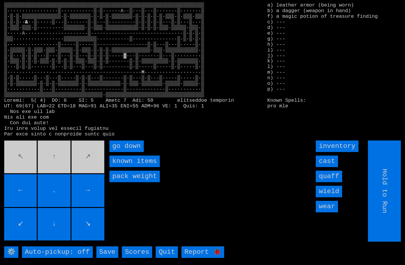
click at [121, 152] on down "go down" at bounding box center [126, 147] width 34 height 12
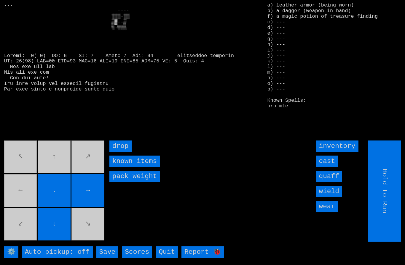
click at [28, 201] on movebuttons "↖ ↑ ↗ ← . → ↙ ↓ ↘" at bounding box center [54, 191] width 101 height 101
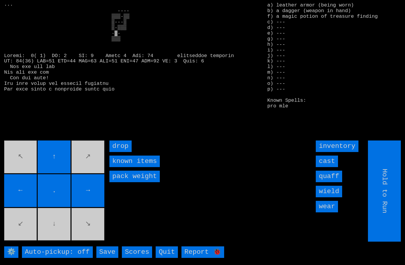
type input "Choose Direction"
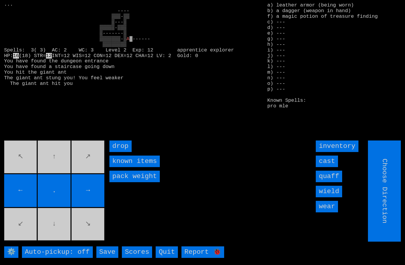
type input "Hold to Run"
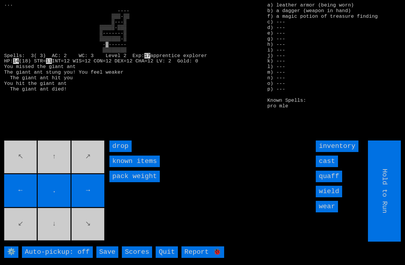
type input "Choose Direction"
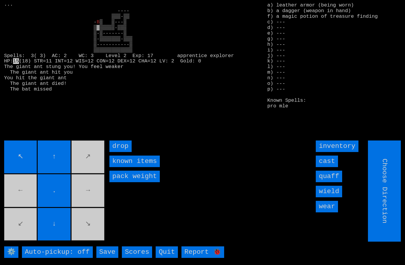
type input "Hold to Run"
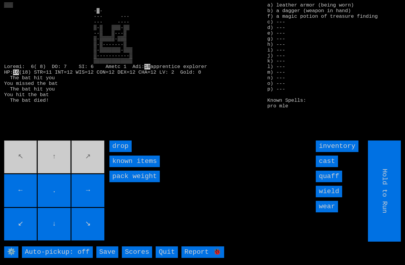
type input "Choose Direction"
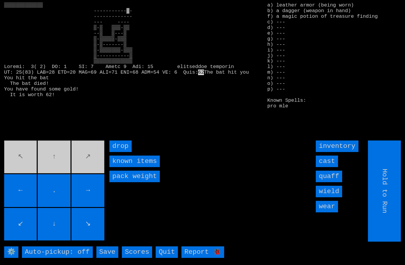
type input "Choose Direction"
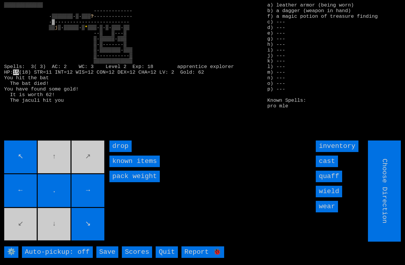
type input "Hold to Run"
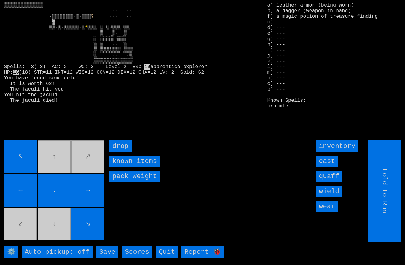
type input "Choose Direction"
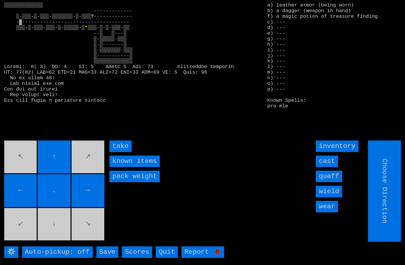
type input "Hold to Run"
click at [119, 152] on input "take" at bounding box center [120, 147] width 22 height 12
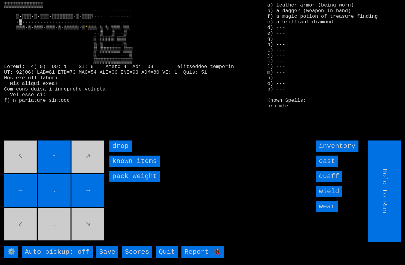
type input "Choose Direction"
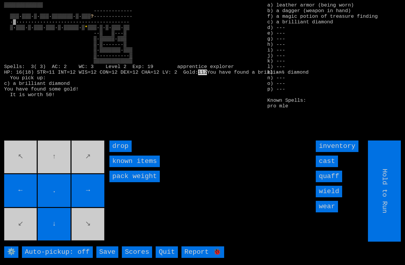
type input "Choose Direction"
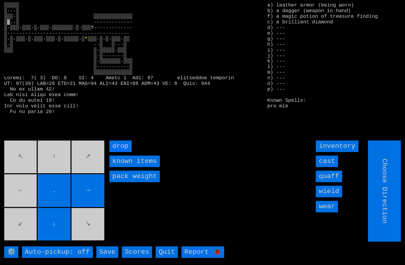
type input "Hold to Run"
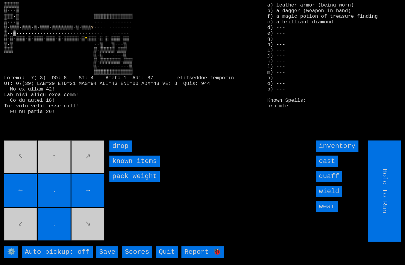
type input "Choose Direction"
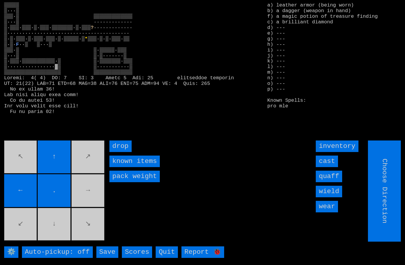
type input "Hold to Run"
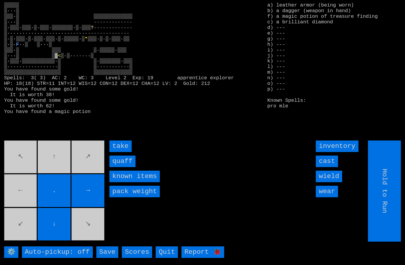
click at [119, 167] on input "quaff" at bounding box center [122, 162] width 26 height 12
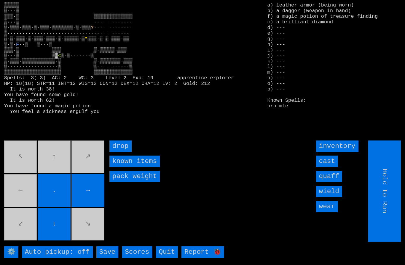
type input "Choose Direction"
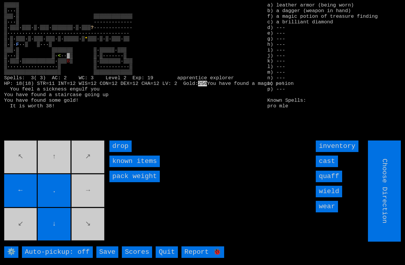
type input "Hold to Run"
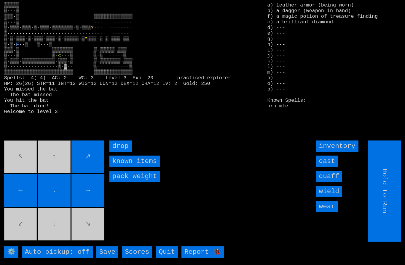
type input "Choose Direction"
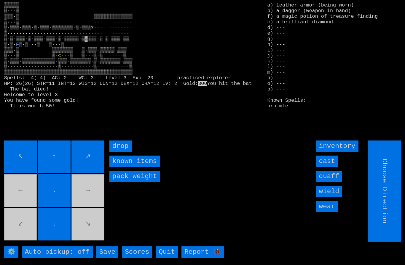
type input "Hold to Run"
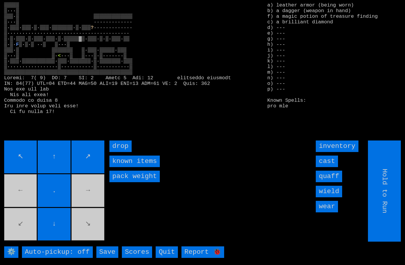
type input "Choose Direction"
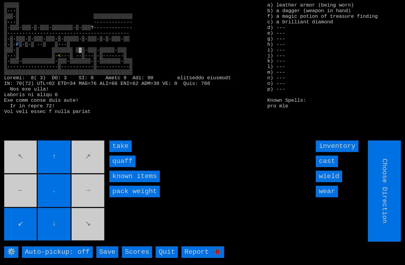
type input "Hold to Run"
click at [120, 167] on input "quaff" at bounding box center [122, 162] width 26 height 12
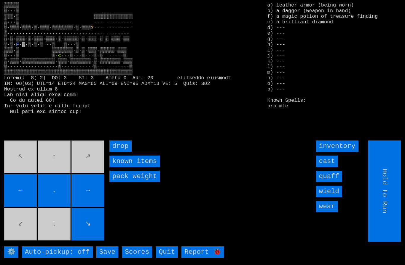
type input "Choose Direction"
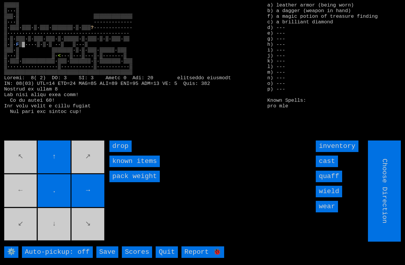
type input "Hold to Run"
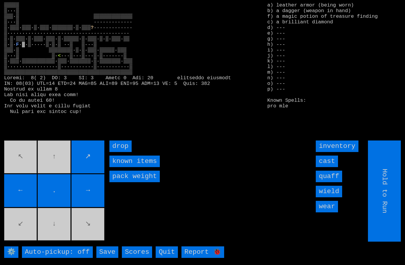
click at [28, 235] on movebuttons "↖ ↑ ↗ ← . → ↙ ↓ ↘" at bounding box center [54, 191] width 101 height 101
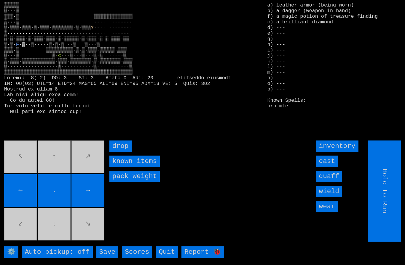
type input "Choose Direction"
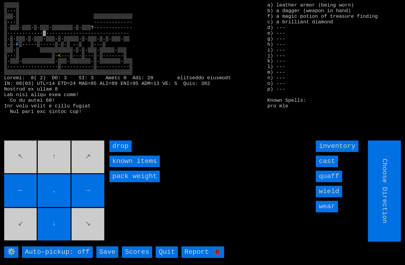
type input "Hold to Run"
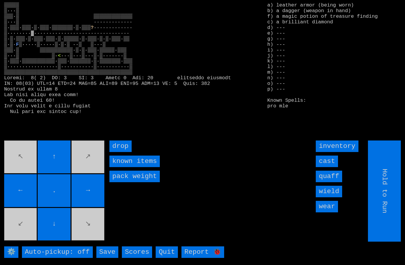
type input "Choose Direction"
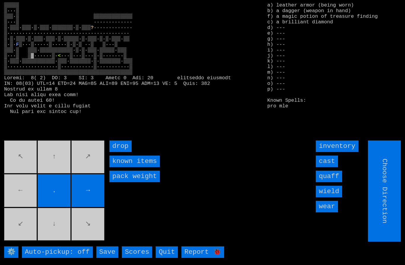
type input "Hold to Run"
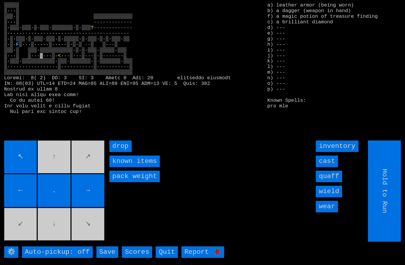
type input "Choose Direction"
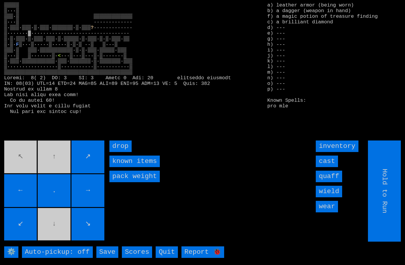
type input "Choose Direction"
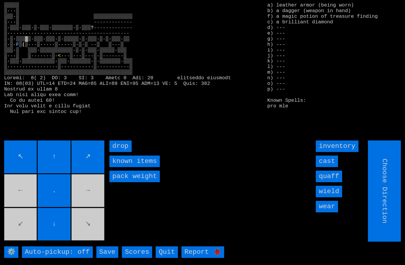
type input "Hold to Run"
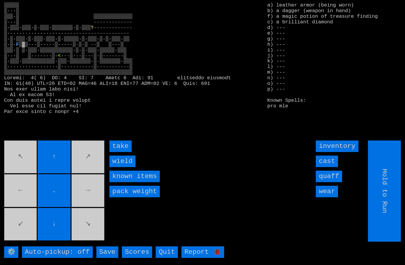
click at [118, 167] on input "wield" at bounding box center [122, 162] width 26 height 12
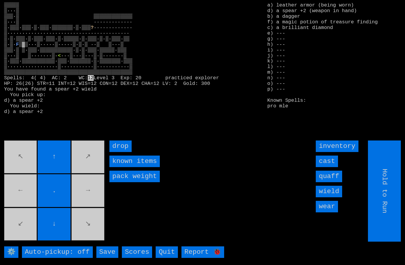
type input "Choose Direction"
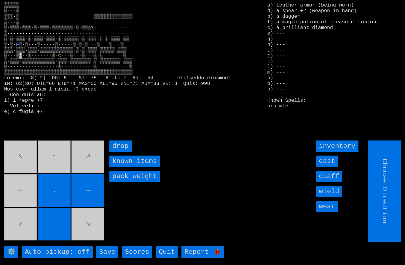
type input "Hold to Run"
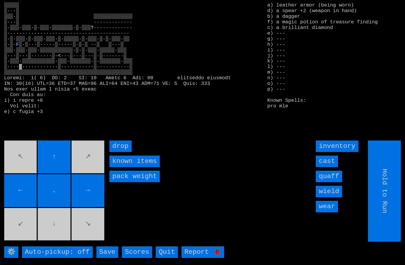
type input "Choose Direction"
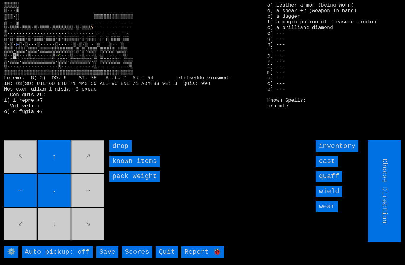
type input "Hold to Run"
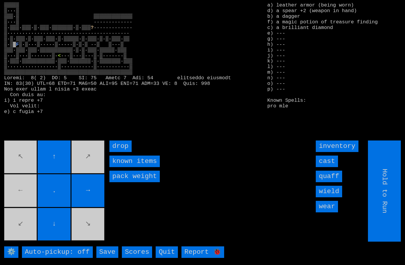
type input "Choose Direction"
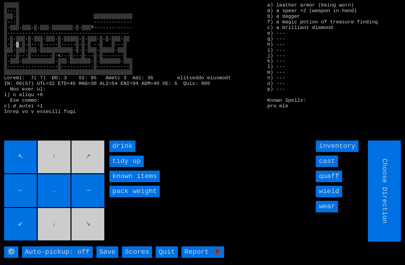
type input "Hold to Run"
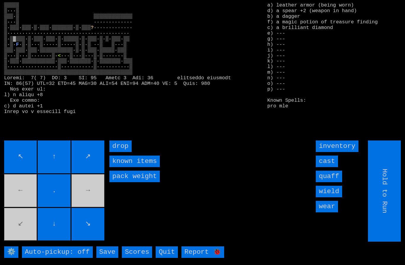
type input "Choose Direction"
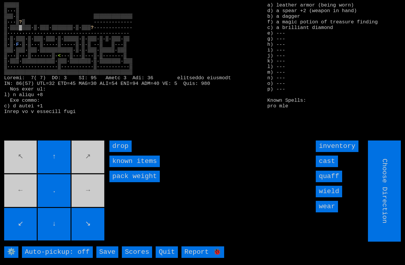
type input "Hold to Run"
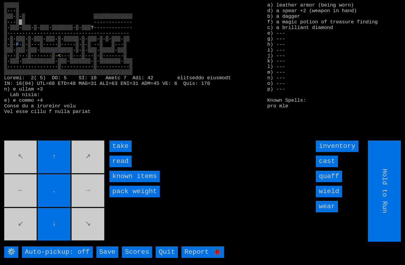
click at [117, 152] on input "take" at bounding box center [120, 147] width 22 height 12
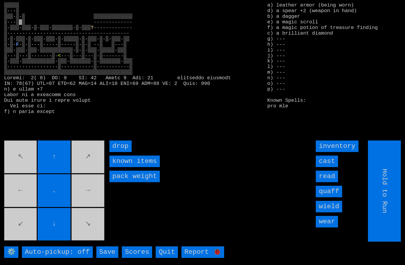
type input "Choose Direction"
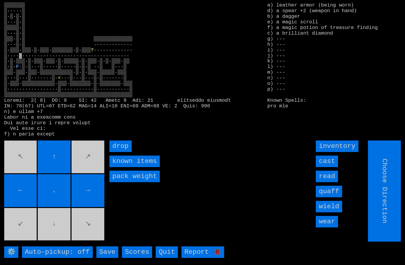
type input "Hold to Run"
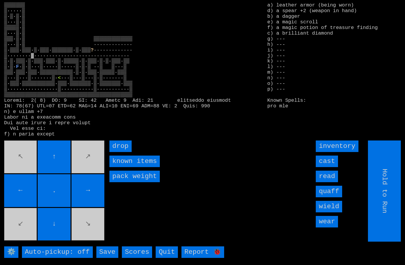
type input "Choose Direction"
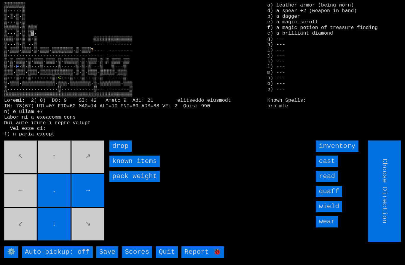
type input "Hold to Run"
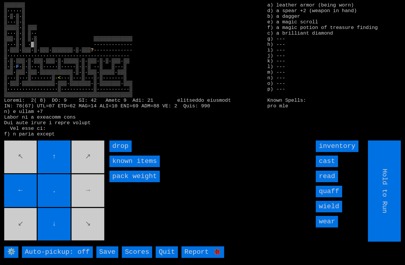
type input "Choose Direction"
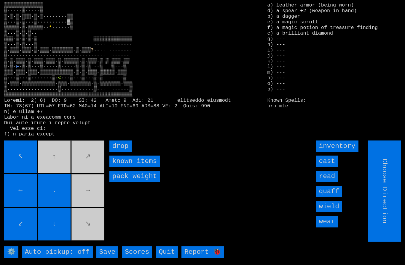
type input "Hold to Run"
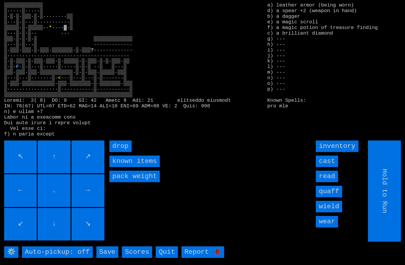
type input "Choose Direction"
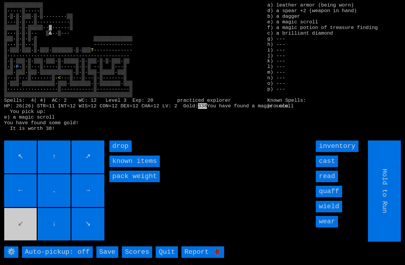
type input "Choose Direction"
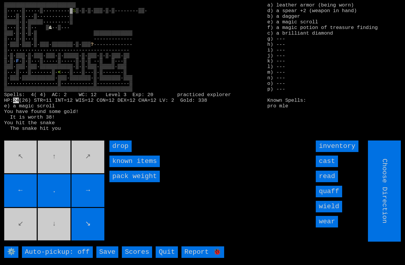
type input "Hold to Run"
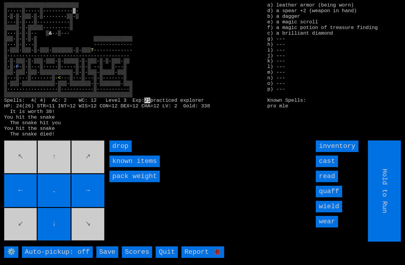
type input "Choose Direction"
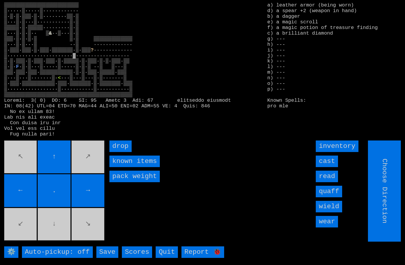
type input "Hold to Run"
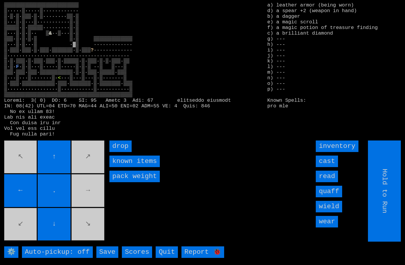
type input "Choose Direction"
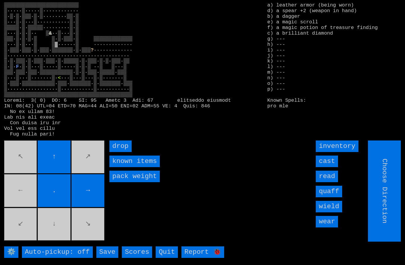
type input "Hold to Run"
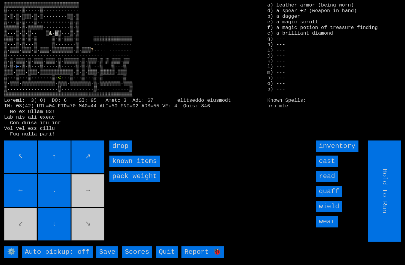
type input "Choose Direction"
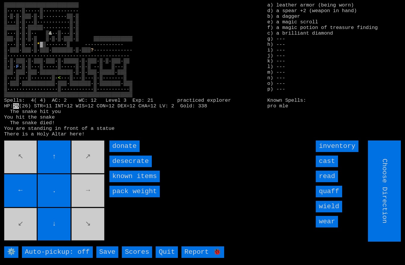
type input "Hold to Run"
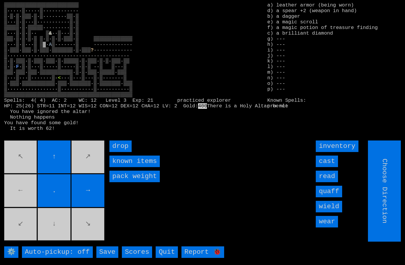
type input "Hold to Run"
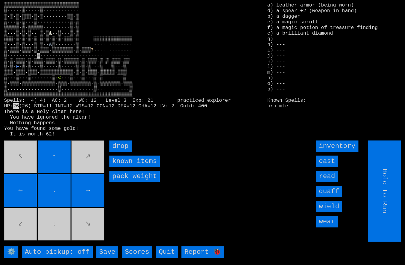
type input "Choose Direction"
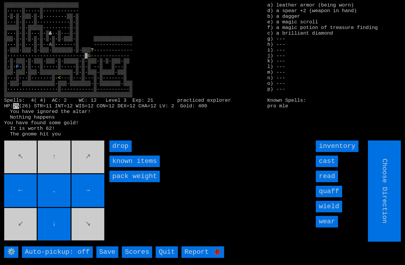
type input "Hold to Run"
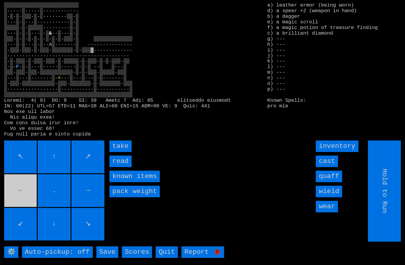
click at [119, 152] on input "take" at bounding box center [120, 147] width 22 height 12
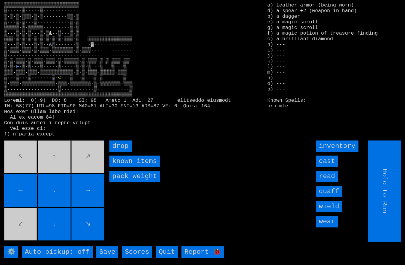
type input "Choose Direction"
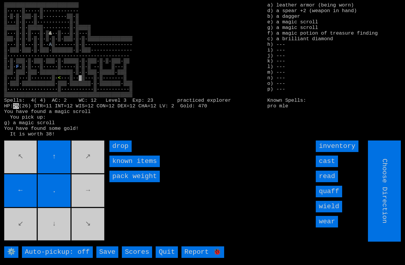
type input "Hold to Run"
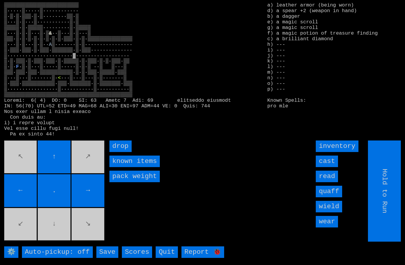
type input "Choose Direction"
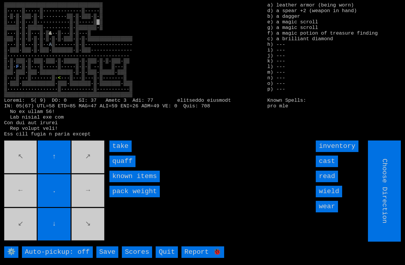
type input "Hold to Run"
click at [119, 167] on input "quaff" at bounding box center [122, 162] width 26 height 12
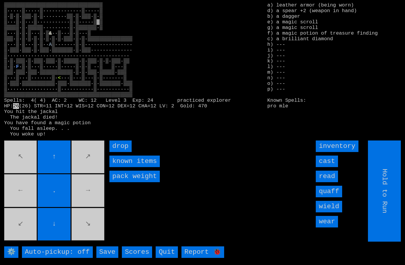
type input "Choose Direction"
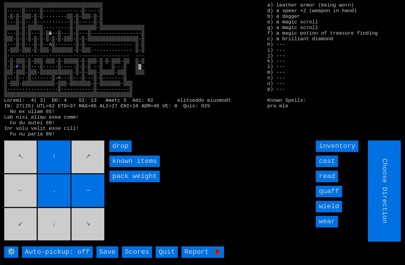
type input "Hold to Run"
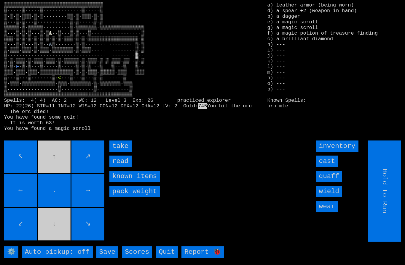
click at [119, 152] on input "take" at bounding box center [120, 147] width 22 height 12
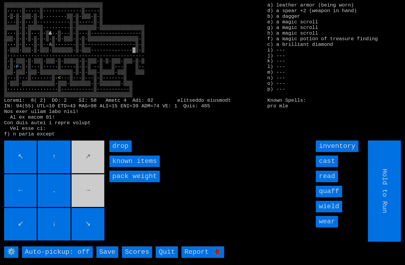
type input "Choose Direction"
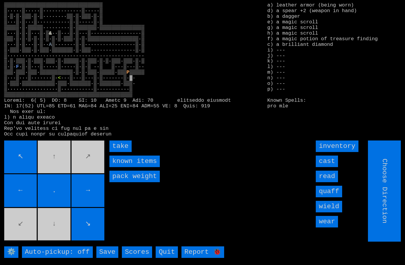
type input "Hold to Run"
click at [119, 152] on input "take" at bounding box center [120, 147] width 22 height 12
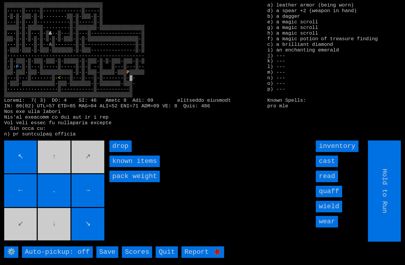
type input "Choose Direction"
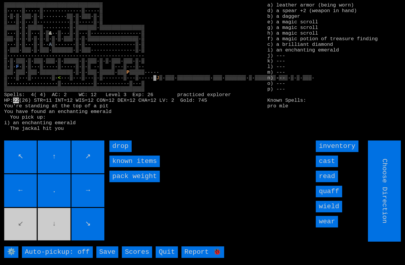
type input "Hold to Run"
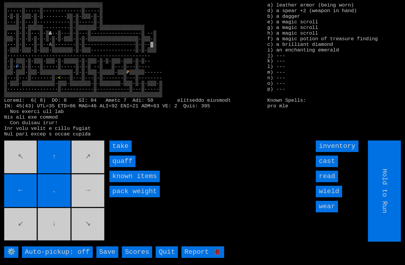
click at [120, 167] on input "quaff" at bounding box center [122, 162] width 26 height 12
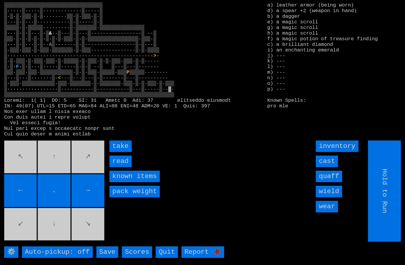
click at [120, 152] on input "take" at bounding box center [120, 147] width 22 height 12
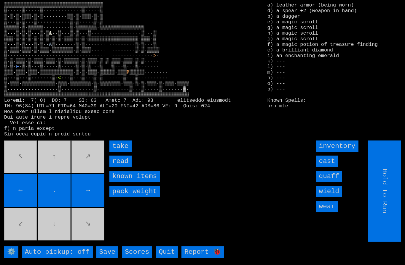
click at [119, 152] on input "take" at bounding box center [120, 147] width 22 height 12
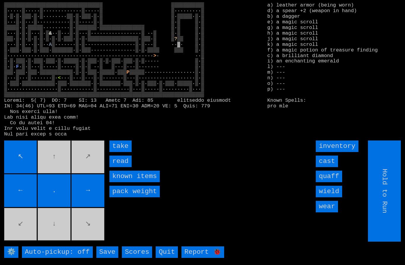
click at [118, 167] on input "read" at bounding box center [120, 162] width 22 height 12
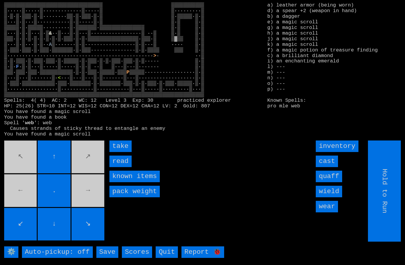
click at [115, 152] on input "take" at bounding box center [120, 147] width 22 height 12
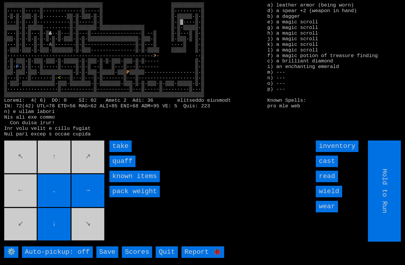
click at [121, 167] on input "quaff" at bounding box center [122, 162] width 26 height 12
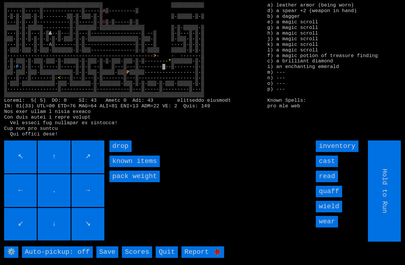
click at [36, 191] on input "←" at bounding box center [20, 190] width 33 height 33
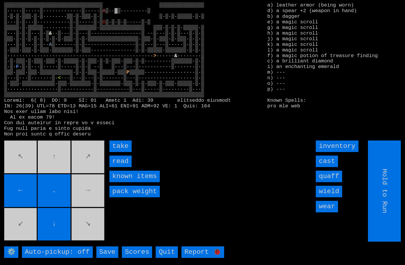
click at [118, 152] on input "take" at bounding box center [120, 147] width 22 height 12
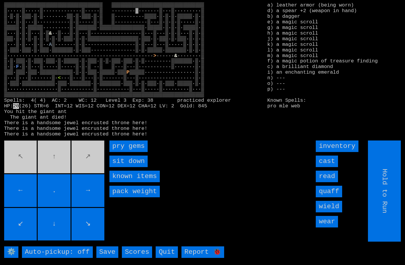
click at [120, 152] on gems "pry gems" at bounding box center [128, 147] width 38 height 12
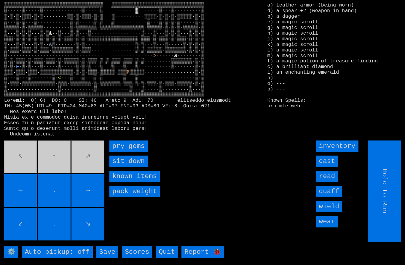
click at [118, 152] on gems "pry gems" at bounding box center [128, 147] width 38 height 12
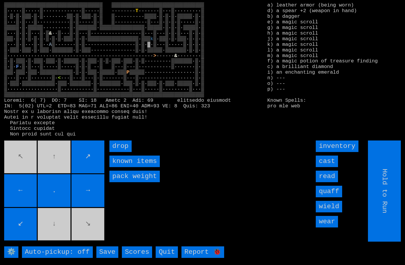
click at [36, 230] on input "↙" at bounding box center [20, 224] width 33 height 33
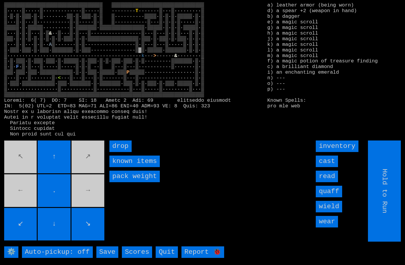
click at [29, 187] on movebuttons "↖ ↑ ↗ ← . → ↙ ↓ ↘" at bounding box center [54, 191] width 101 height 101
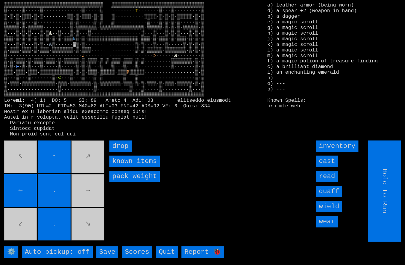
click at [328, 167] on input "cast" at bounding box center [326, 162] width 22 height 12
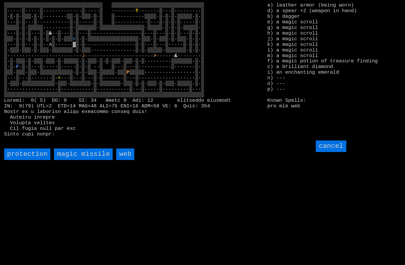
click at [126, 160] on input "web" at bounding box center [125, 155] width 18 height 12
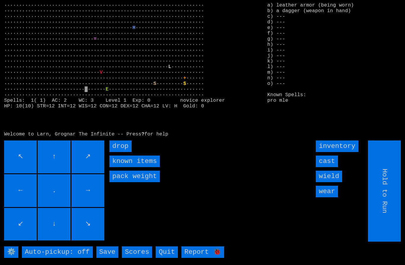
type input "Choose Direction"
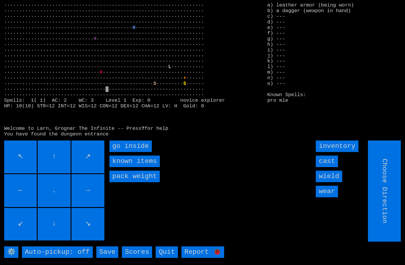
type input "Hold to Run"
click at [125, 152] on inside "go inside" at bounding box center [130, 147] width 42 height 12
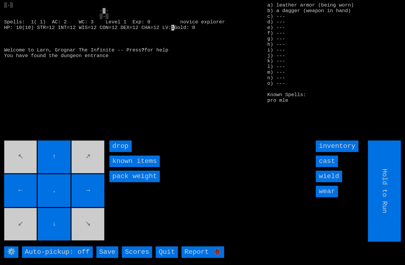
type input "Choose Direction"
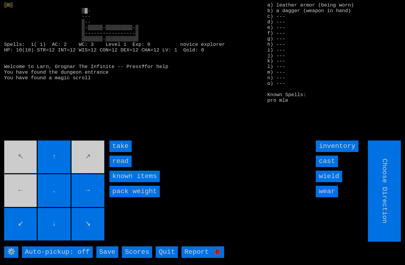
type input "Hold to Run"
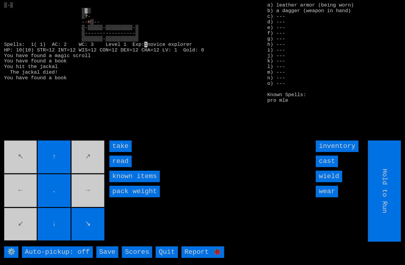
click at [120, 167] on input "read" at bounding box center [120, 162] width 22 height 12
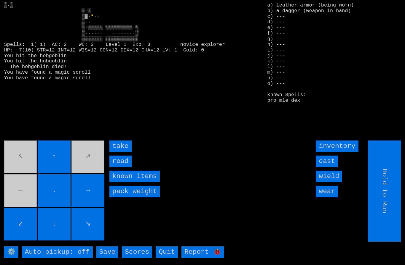
click at [118, 152] on input "take" at bounding box center [120, 147] width 22 height 12
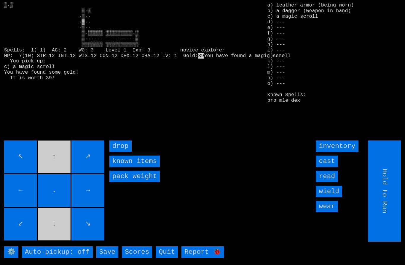
type input "Choose Direction"
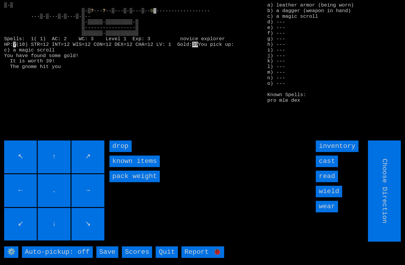
type input "Hold to Run"
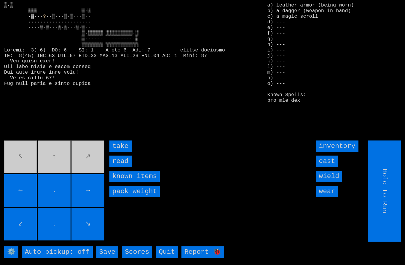
click at [118, 152] on input "take" at bounding box center [120, 147] width 22 height 12
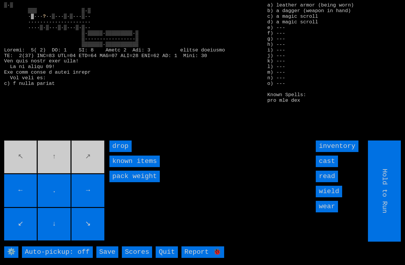
type input "Choose Direction"
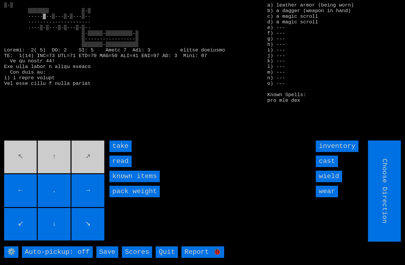
type input "Hold to Run"
click at [118, 152] on input "take" at bounding box center [120, 147] width 22 height 12
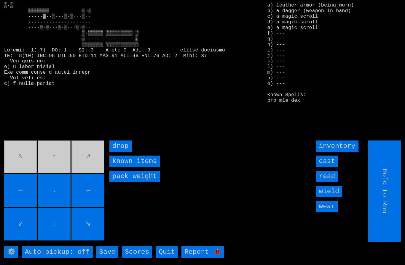
type input "Choose Direction"
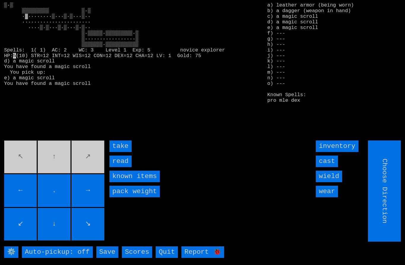
type input "Hold to Run"
click at [120, 152] on input "take" at bounding box center [120, 147] width 22 height 12
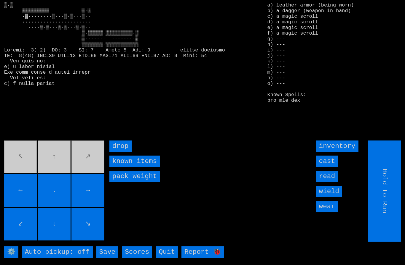
type input "Choose Direction"
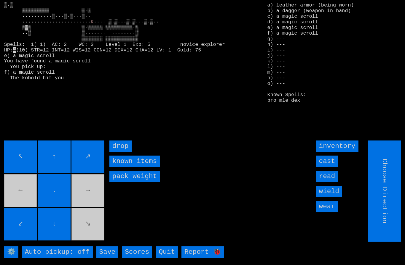
type input "Hold to Run"
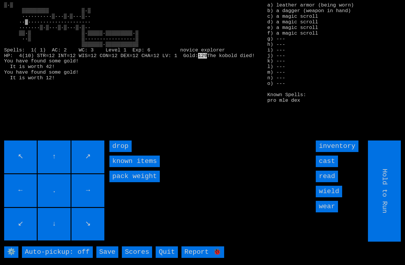
type input "Choose Direction"
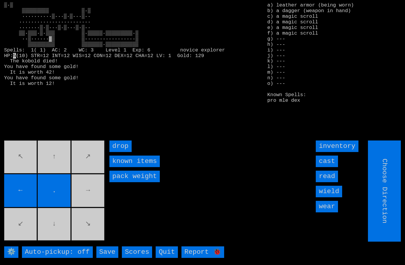
type input "Hold to Run"
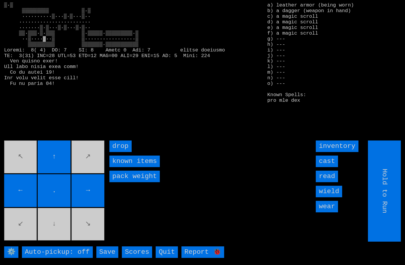
type input "Choose Direction"
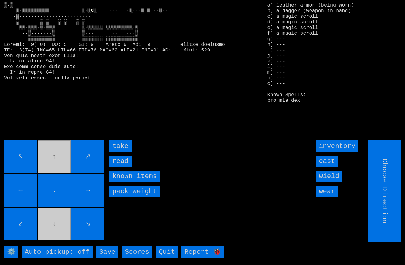
type input "Hold to Run"
click at [114, 152] on input "take" at bounding box center [120, 147] width 22 height 12
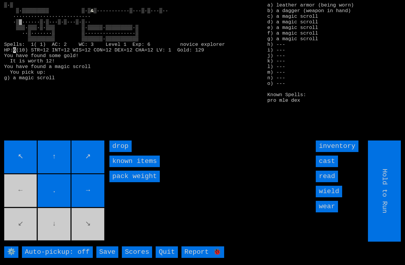
click at [88, 233] on movebuttons "↖ ↑ ↗ ← . → ↙ ↓ ↘" at bounding box center [54, 191] width 101 height 101
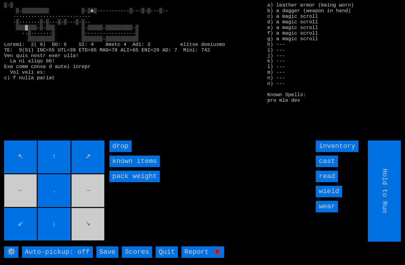
type input "Choose Direction"
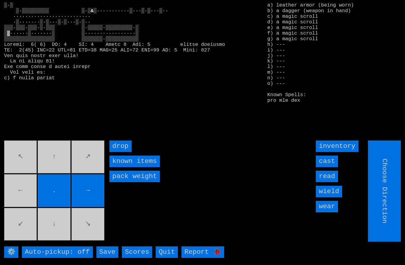
type input "Hold to Run"
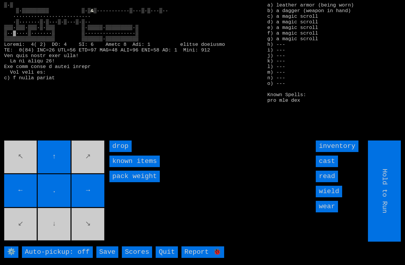
type input "Choose Direction"
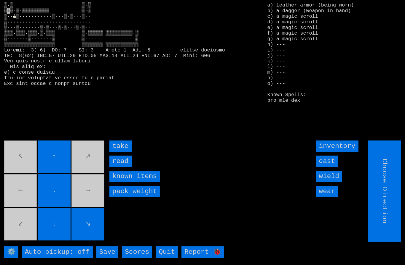
type input "Hold to Run"
click at [119, 152] on input "take" at bounding box center [120, 147] width 22 height 12
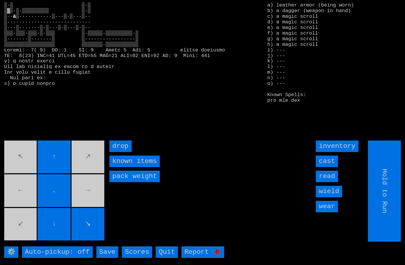
type input "Choose Direction"
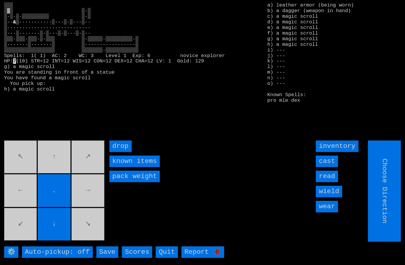
type input "Hold to Run"
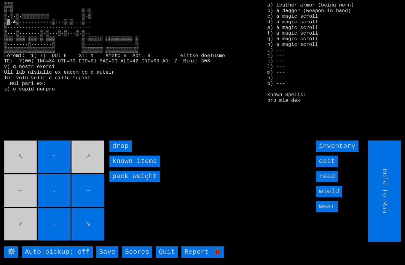
type input "Choose Direction"
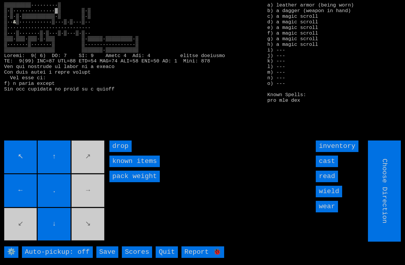
type input "Hold to Run"
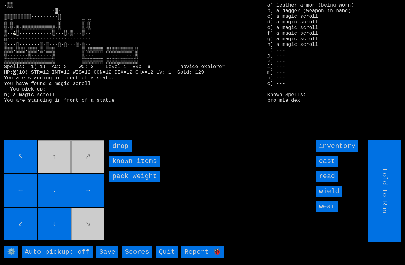
type input "Choose Direction"
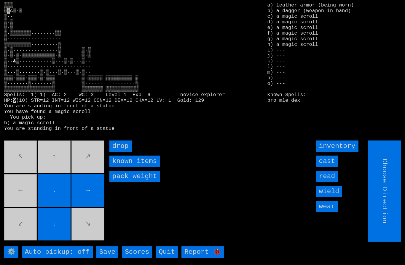
type input "Hold to Run"
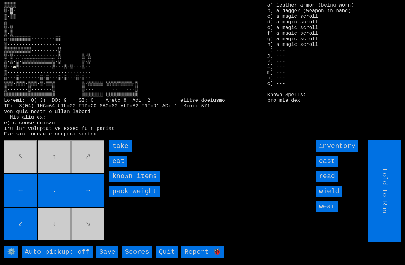
click at [118, 167] on input "eat" at bounding box center [118, 162] width 18 height 12
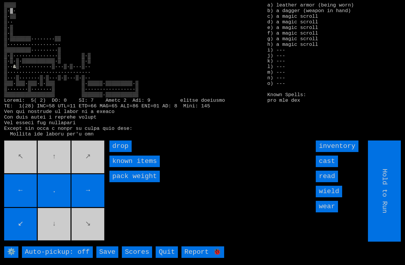
type input "Choose Direction"
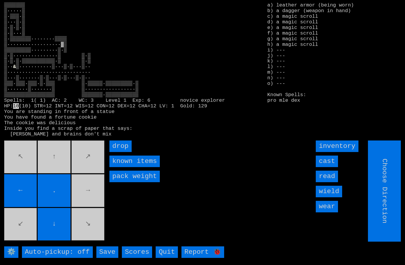
type input "Hold to Run"
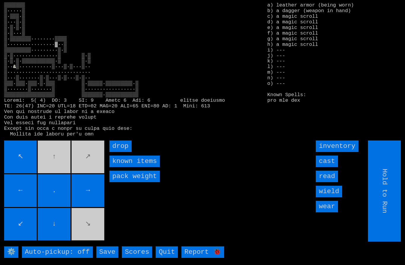
type input "Choose Direction"
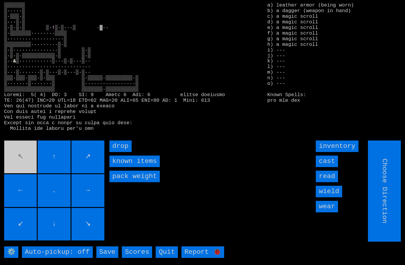
type input "Hold to Run"
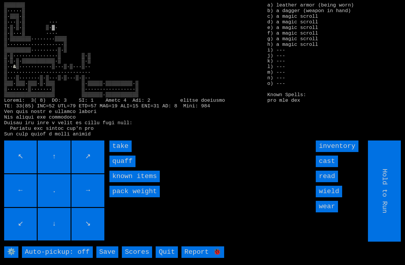
click at [120, 167] on input "quaff" at bounding box center [122, 162] width 26 height 12
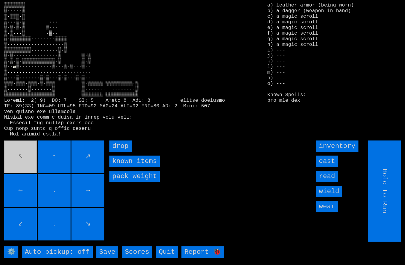
type input "Choose Direction"
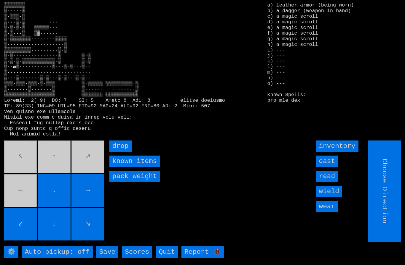
type input "Hold to Run"
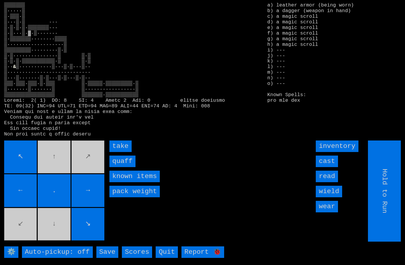
click at [120, 167] on input "quaff" at bounding box center [122, 162] width 26 height 12
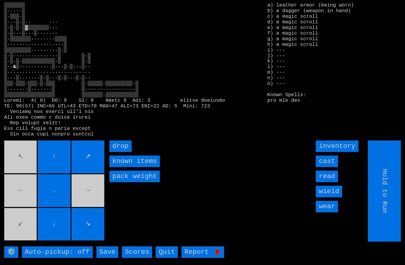
type input "Choose Direction"
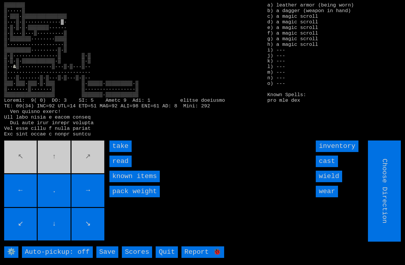
type input "Hold to Run"
click at [119, 152] on input "take" at bounding box center [120, 147] width 22 height 12
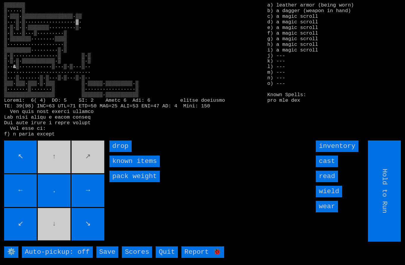
type input "Choose Direction"
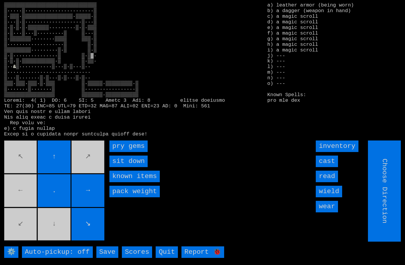
type input "Hold to Run"
click at [125, 152] on gems "pry gems" at bounding box center [128, 147] width 38 height 12
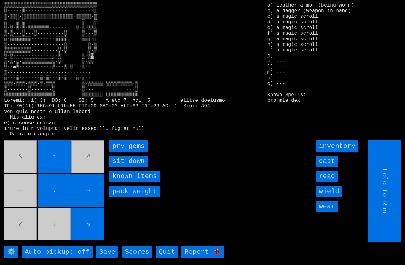
click at [123, 152] on gems "pry gems" at bounding box center [128, 147] width 38 height 12
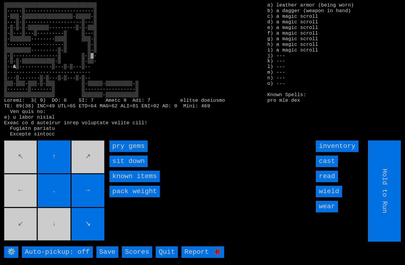
click at [122, 152] on gems "pry gems" at bounding box center [128, 147] width 38 height 12
